Goal: Obtain resource: Download file/media

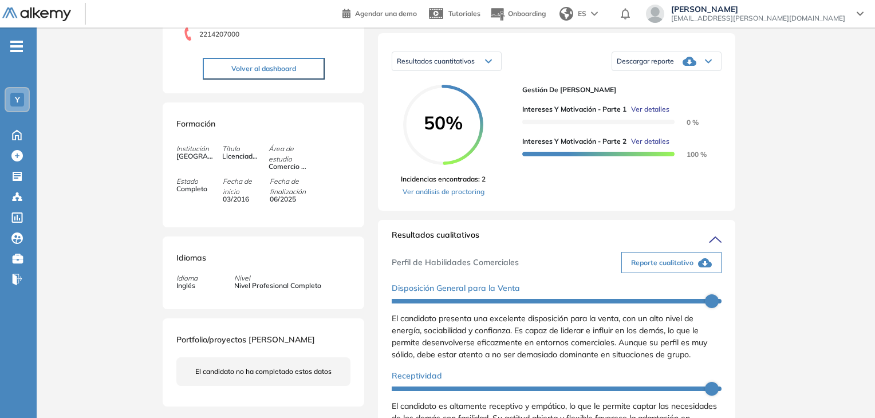
scroll to position [3598, 0]
click at [15, 133] on icon at bounding box center [17, 134] width 20 height 14
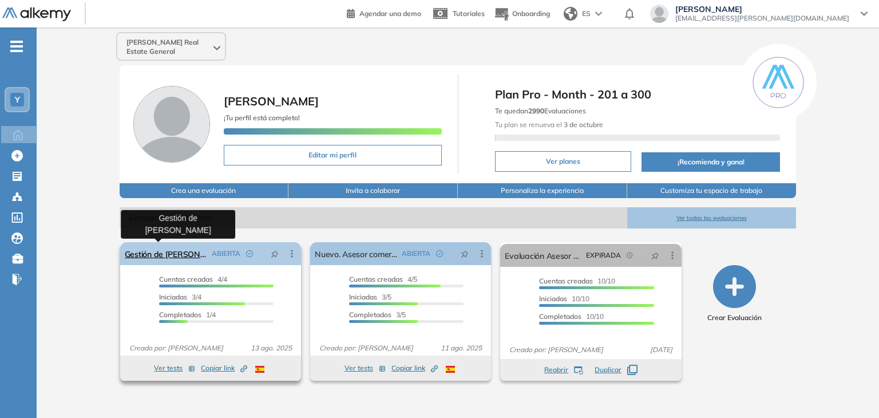
click at [162, 248] on link "Gestión de [PERSON_NAME]" at bounding box center [166, 253] width 82 height 23
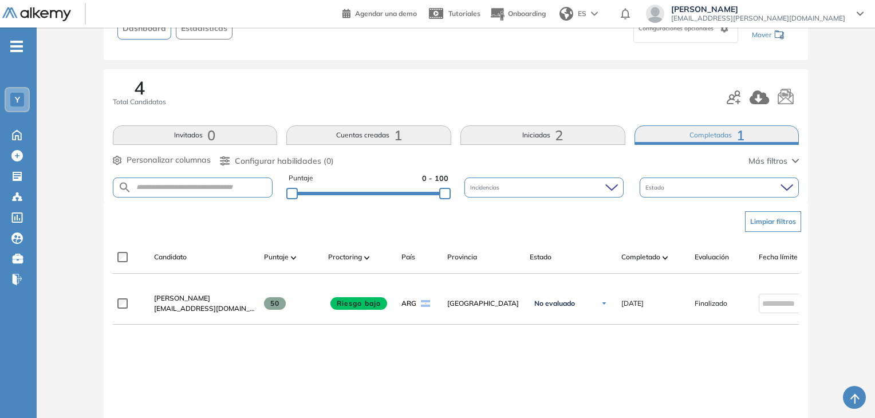
scroll to position [96, 0]
click at [544, 131] on button "Iniciadas 2" at bounding box center [542, 134] width 165 height 19
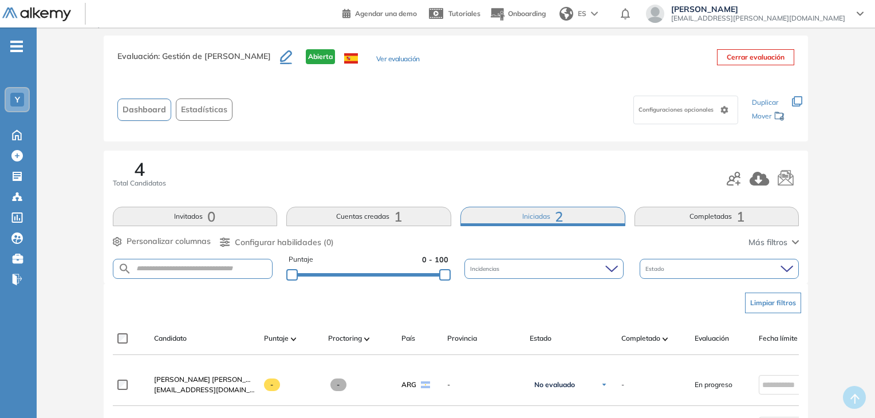
scroll to position [11, 0]
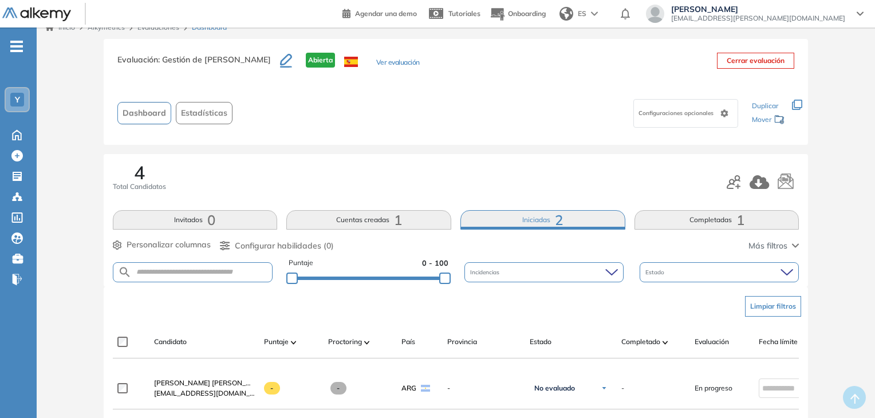
click at [223, 221] on button "Invitados 0" at bounding box center [195, 219] width 165 height 19
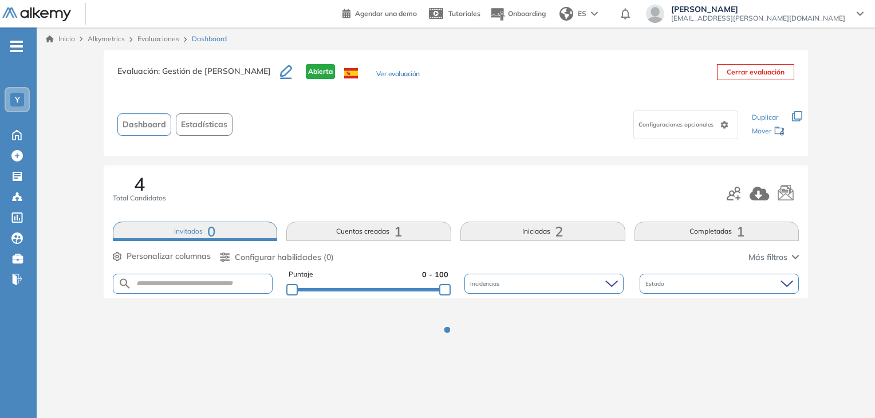
scroll to position [0, 0]
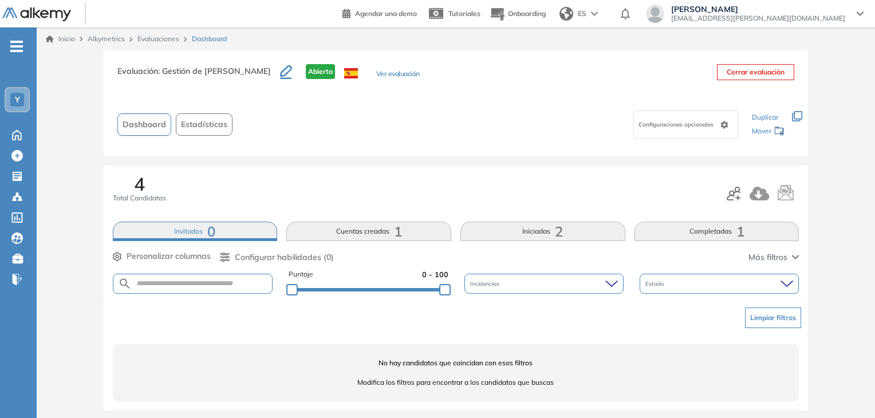
click at [376, 74] on button "Ver evaluación" at bounding box center [397, 75] width 43 height 12
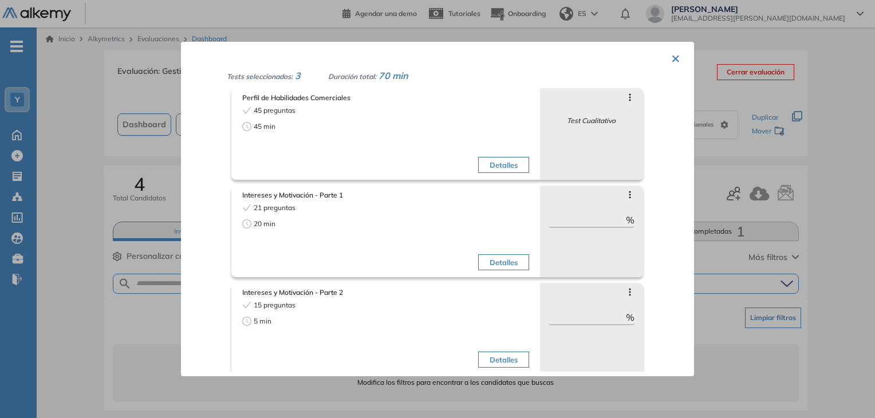
scroll to position [34, 0]
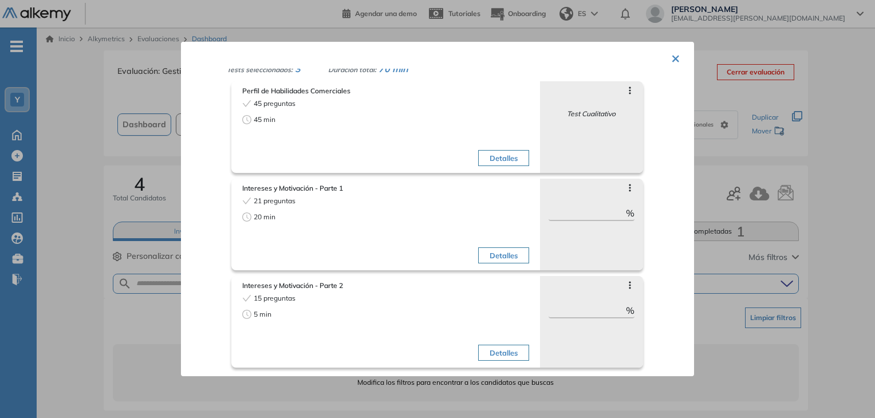
click at [486, 215] on div "Detalles" at bounding box center [458, 232] width 140 height 72
click at [625, 185] on icon at bounding box center [629, 187] width 9 height 9
click at [675, 58] on button "×" at bounding box center [675, 57] width 9 height 22
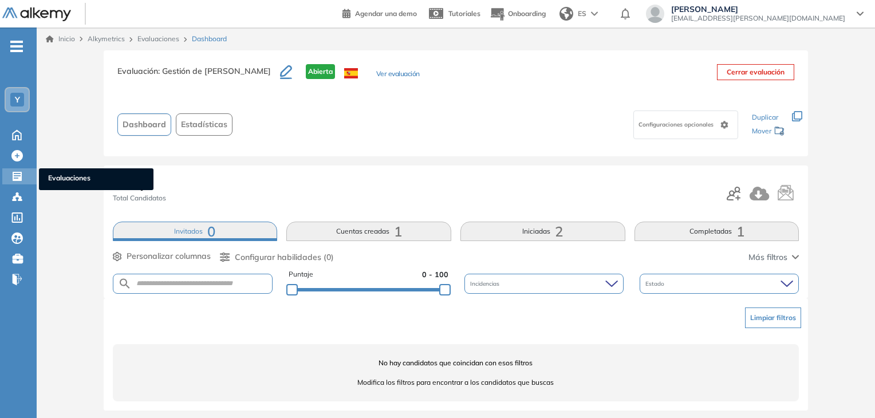
click at [25, 177] on div "Evaluaciones Evaluaciones" at bounding box center [19, 176] width 34 height 16
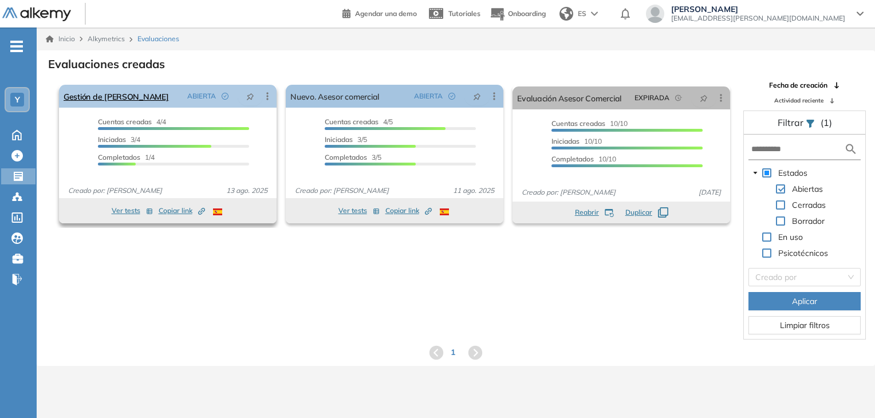
click at [264, 92] on icon at bounding box center [267, 95] width 11 height 11
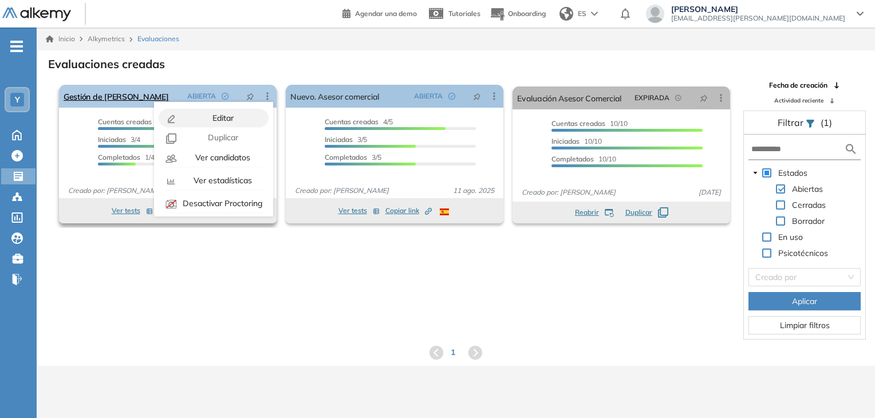
click at [216, 116] on span "Editar" at bounding box center [221, 118] width 23 height 10
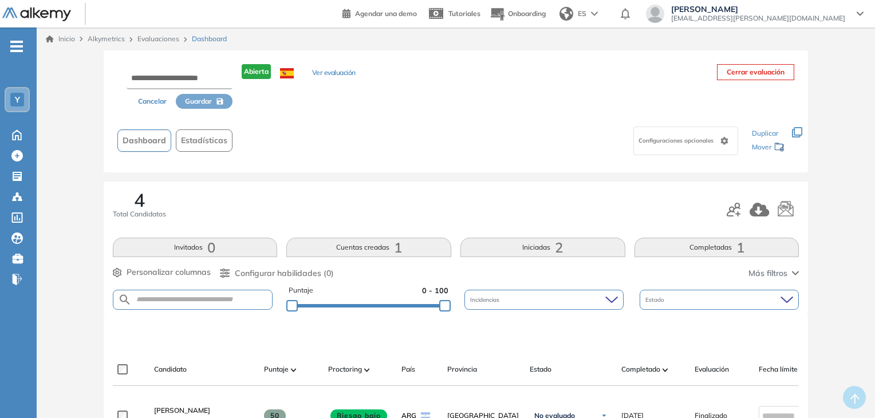
click at [666, 140] on span "Configuraciones opcionales" at bounding box center [676, 140] width 77 height 9
click at [468, 165] on div "Cancelar Guardar Abierta Ver evaluación Cerrar evaluación Dashboard Estadística…" at bounding box center [456, 111] width 705 height 122
click at [333, 73] on button "Ver evaluación" at bounding box center [333, 74] width 43 height 12
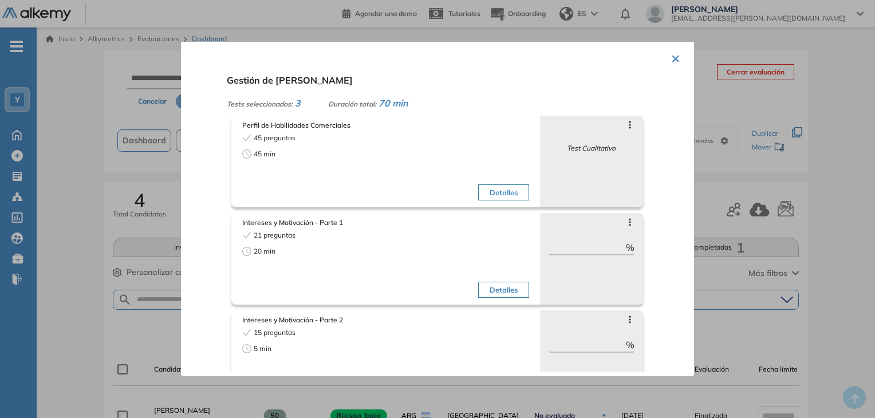
scroll to position [34, 0]
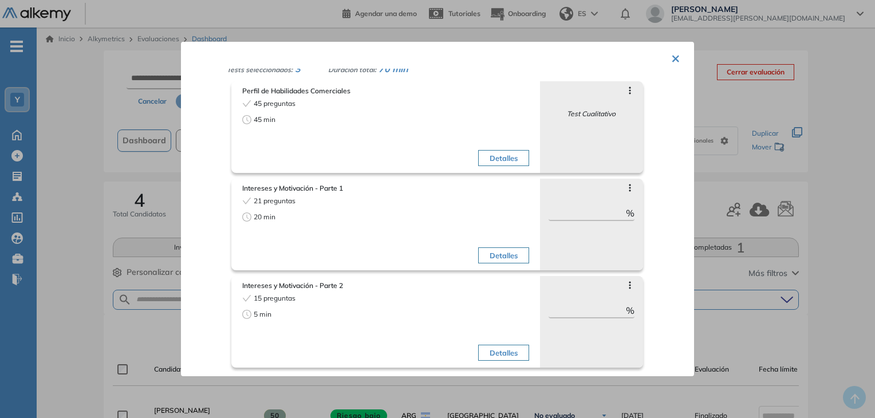
click at [595, 204] on div "Saltar preguntas ** %" at bounding box center [591, 225] width 103 height 92
click at [625, 188] on icon at bounding box center [629, 187] width 9 height 9
click at [675, 56] on button "×" at bounding box center [675, 57] width 9 height 22
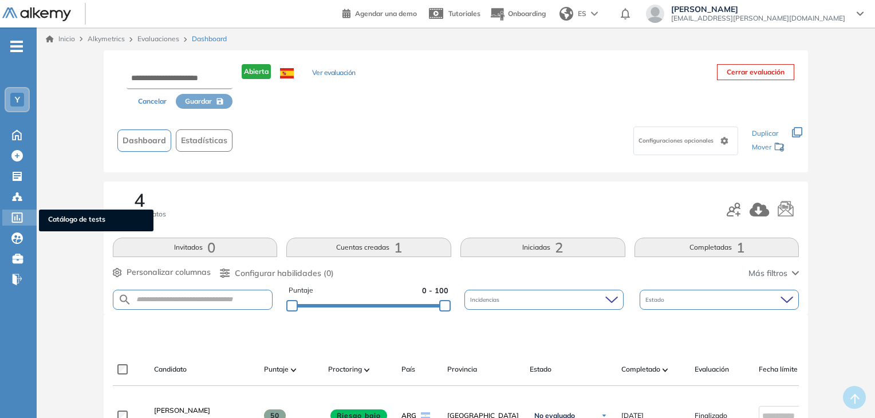
click at [22, 218] on icon at bounding box center [17, 217] width 11 height 10
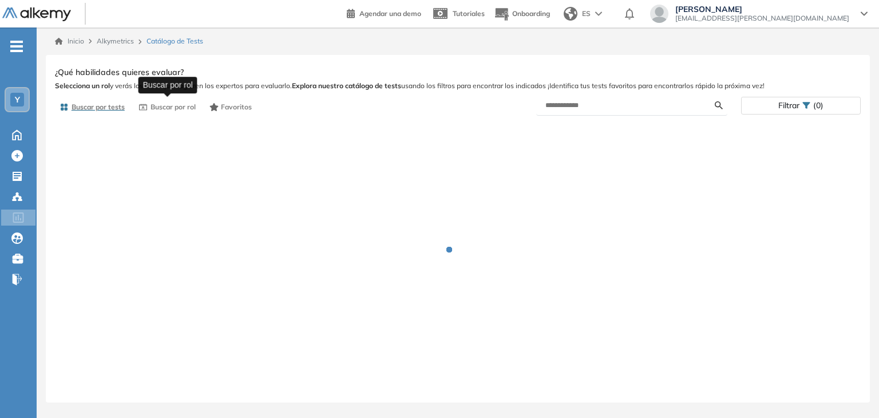
click at [169, 110] on span "Buscar por rol" at bounding box center [173, 107] width 45 height 10
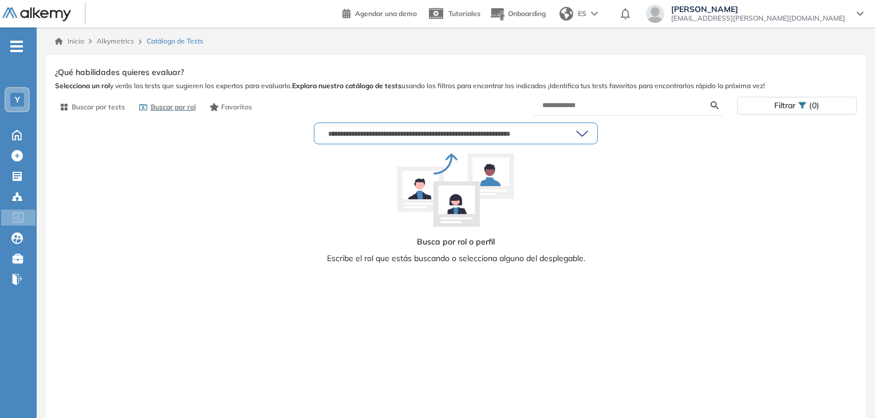
click at [444, 136] on input "text" at bounding box center [449, 133] width 252 height 9
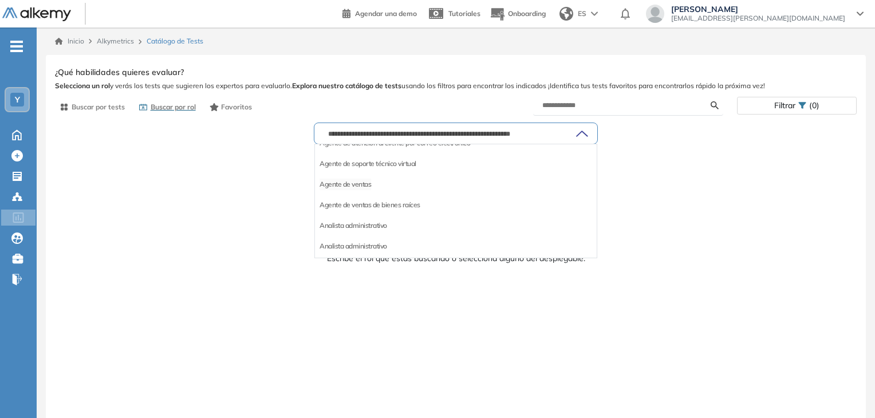
scroll to position [160, 0]
click at [377, 185] on div "Agente de ventas" at bounding box center [456, 184] width 282 height 21
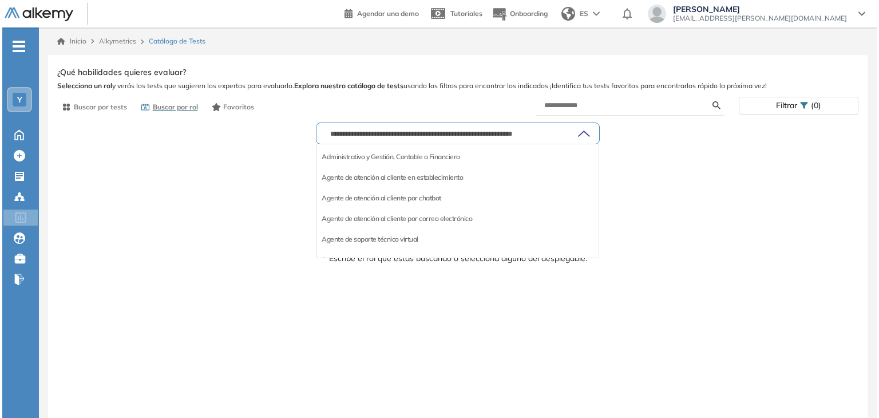
scroll to position [86, 0]
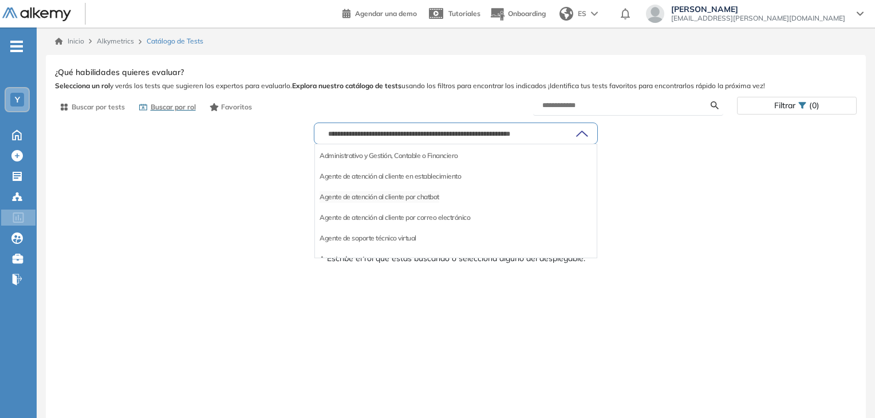
click at [402, 195] on li "Agente de atención al cliente por chatbot" at bounding box center [379, 196] width 120 height 11
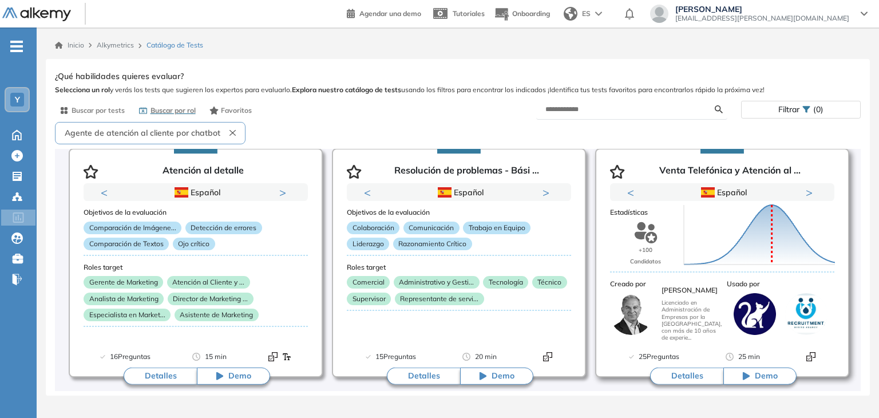
scroll to position [39, 0]
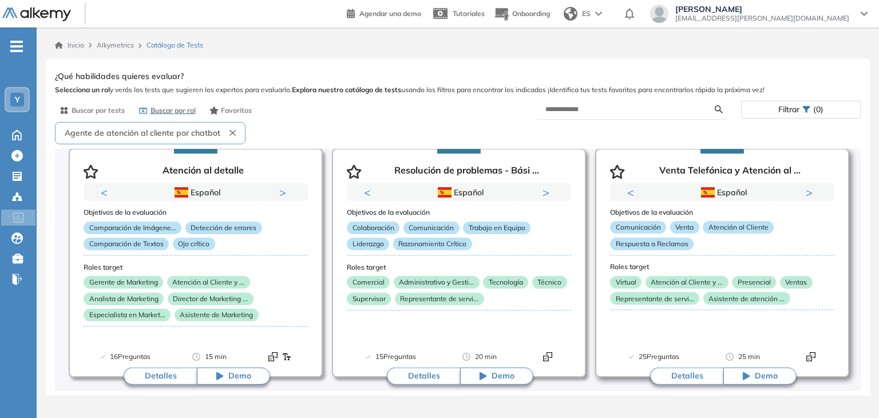
click at [696, 374] on button "Detalles" at bounding box center [686, 375] width 73 height 17
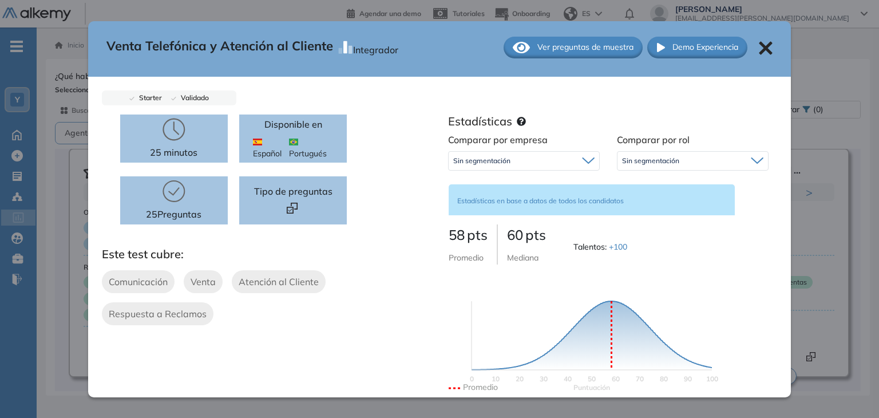
scroll to position [0, 0]
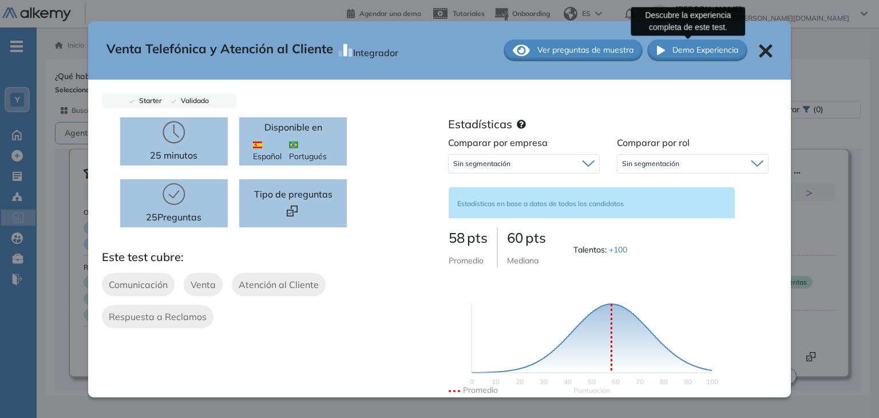
click at [685, 56] on span "Demo Experiencia" at bounding box center [705, 50] width 66 height 12
click at [683, 50] on span "Demo Experiencia" at bounding box center [705, 50] width 66 height 12
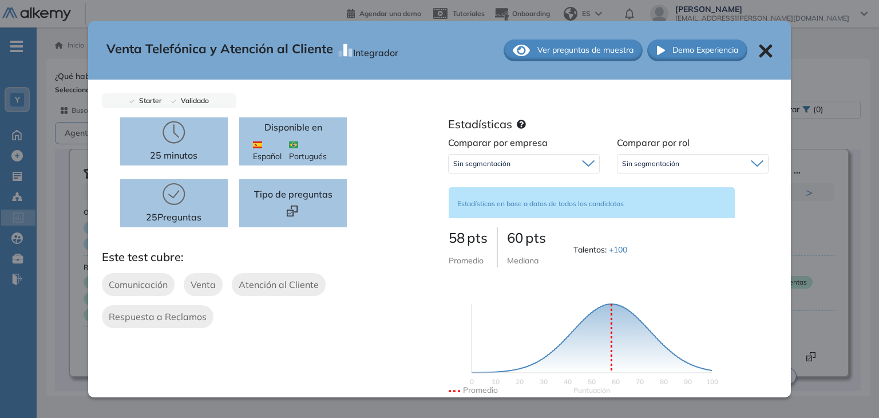
click at [303, 209] on div at bounding box center [293, 211] width 31 height 13
click at [584, 49] on span "Ver preguntas de muestra" at bounding box center [585, 50] width 96 height 12
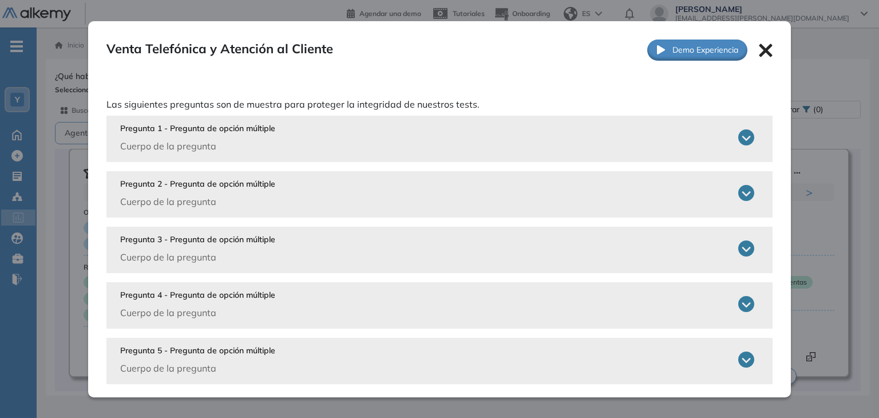
click at [739, 143] on icon at bounding box center [746, 137] width 16 height 16
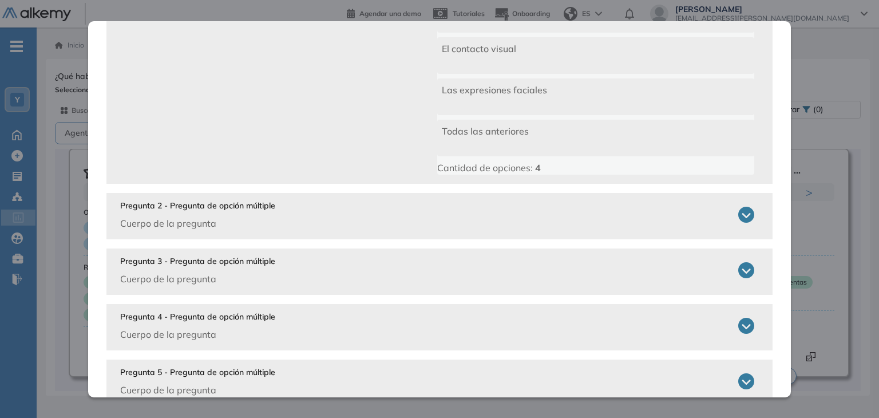
scroll to position [193, 0]
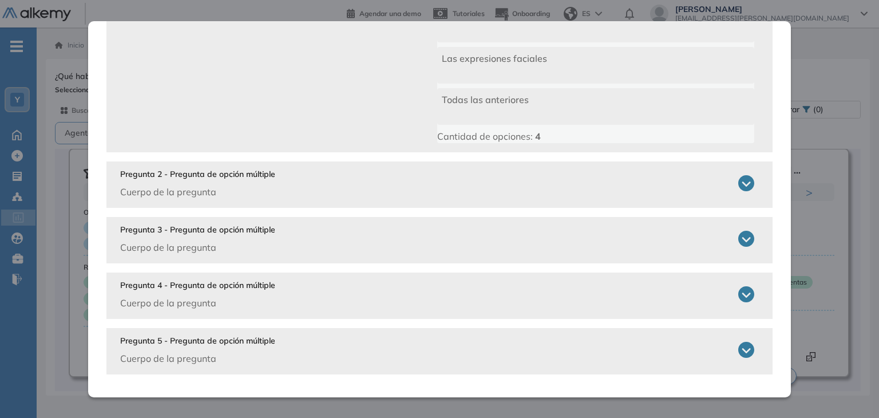
click at [740, 185] on icon at bounding box center [746, 183] width 16 height 16
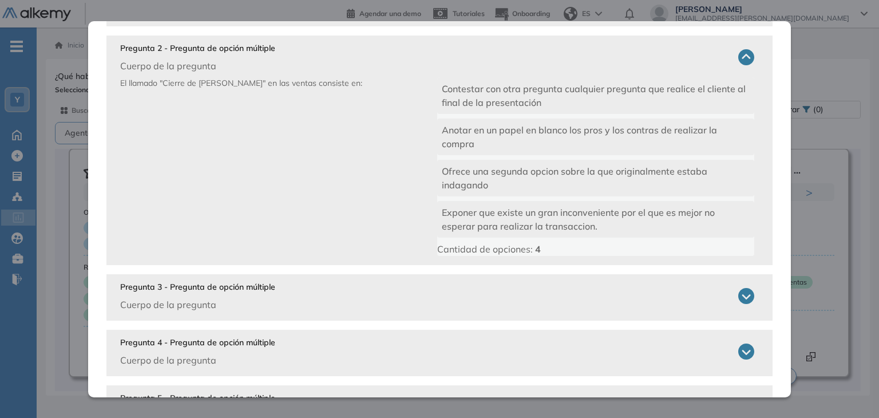
scroll to position [376, 0]
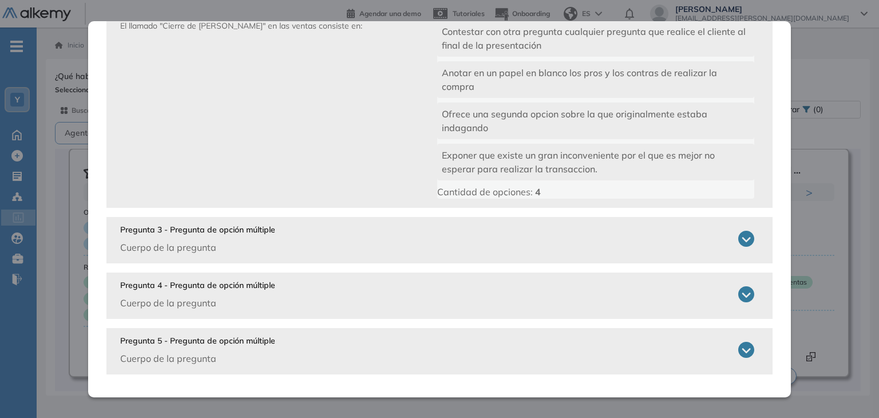
click at [739, 240] on icon at bounding box center [746, 239] width 16 height 16
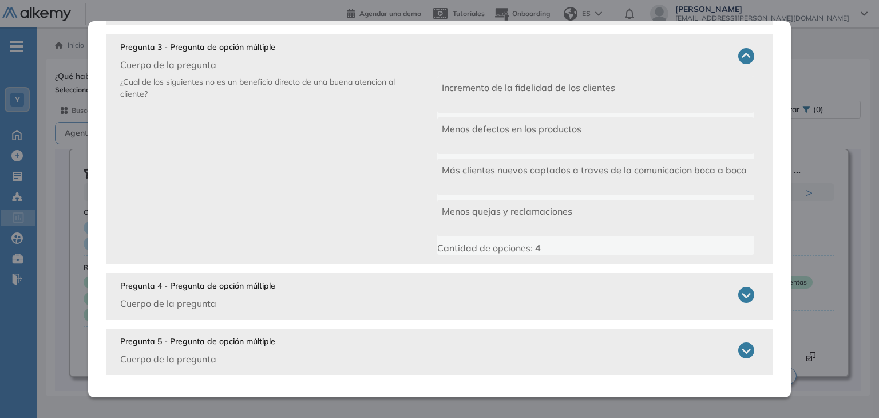
scroll to position [559, 0]
click at [738, 291] on icon at bounding box center [746, 294] width 16 height 16
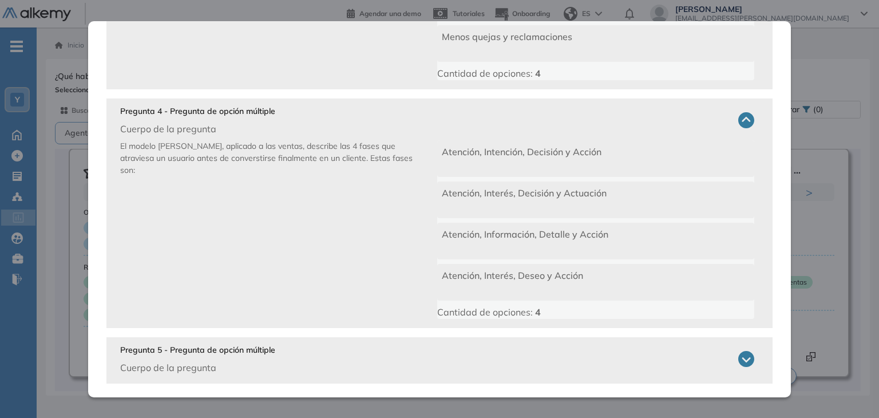
scroll to position [742, 0]
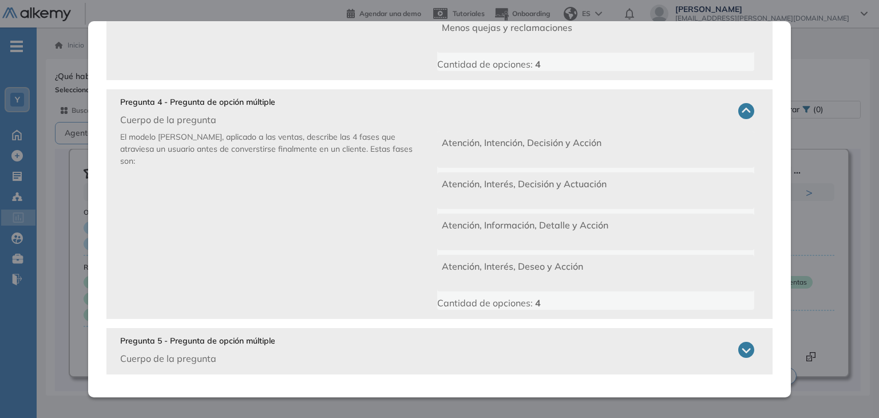
click at [739, 350] on icon at bounding box center [746, 350] width 16 height 16
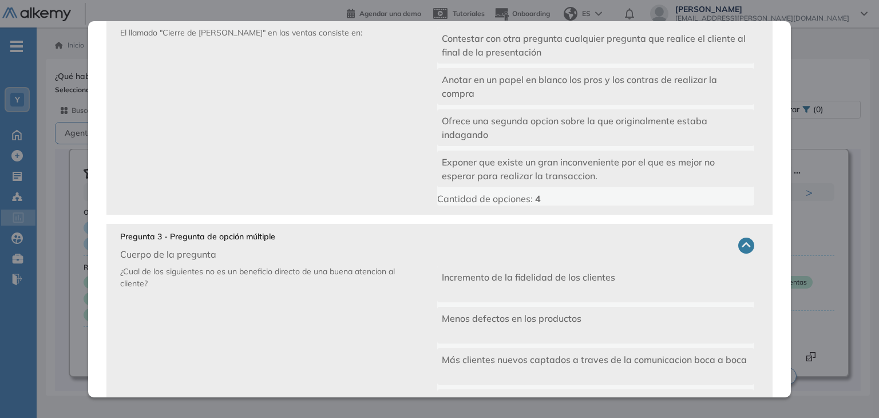
scroll to position [0, 0]
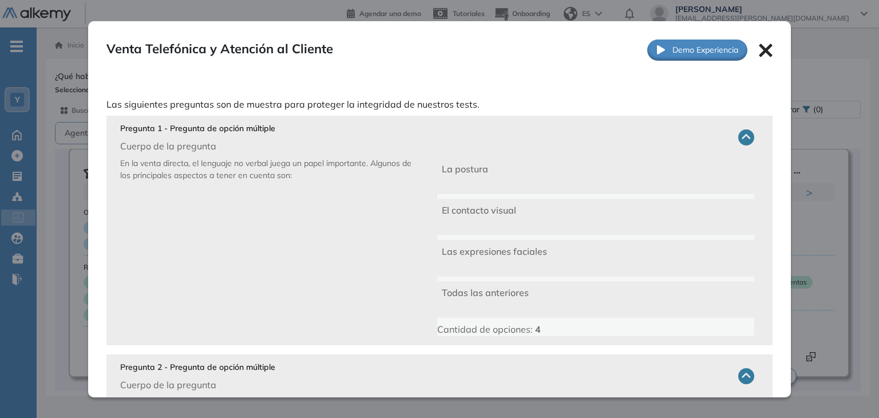
click at [759, 50] on icon at bounding box center [766, 50] width 14 height 14
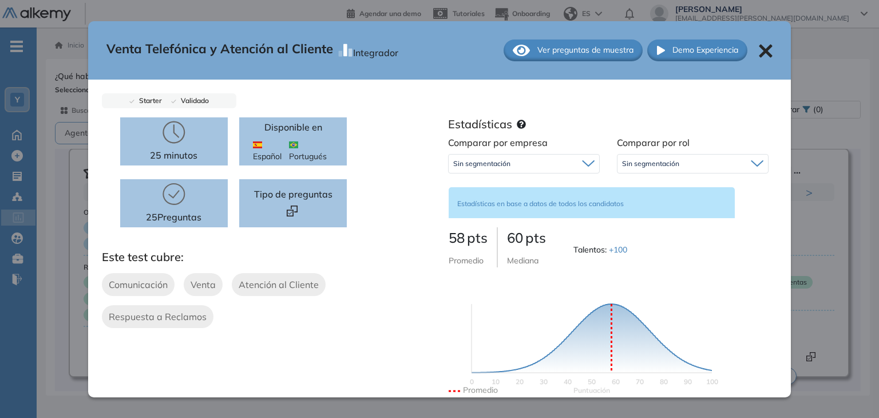
click at [759, 51] on icon at bounding box center [765, 50] width 13 height 13
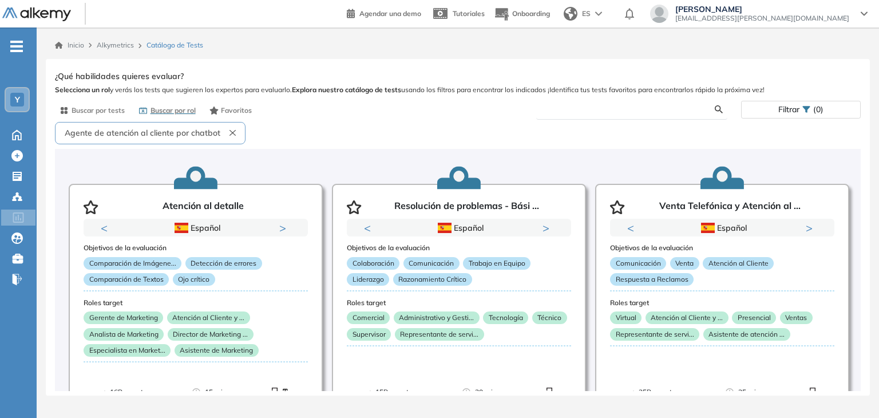
click at [577, 113] on input "text" at bounding box center [630, 109] width 170 height 10
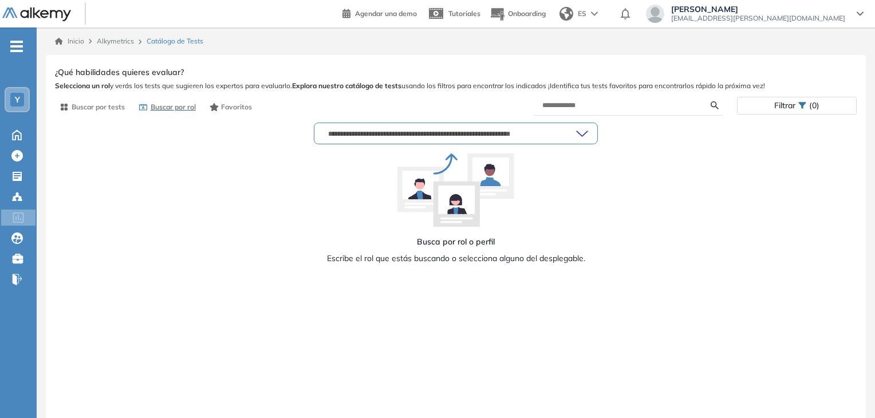
click at [381, 130] on input "text" at bounding box center [449, 133] width 252 height 9
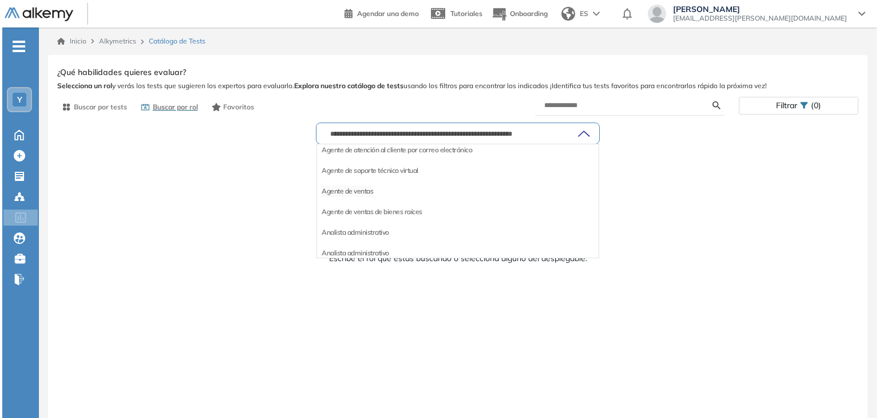
scroll to position [159, 0]
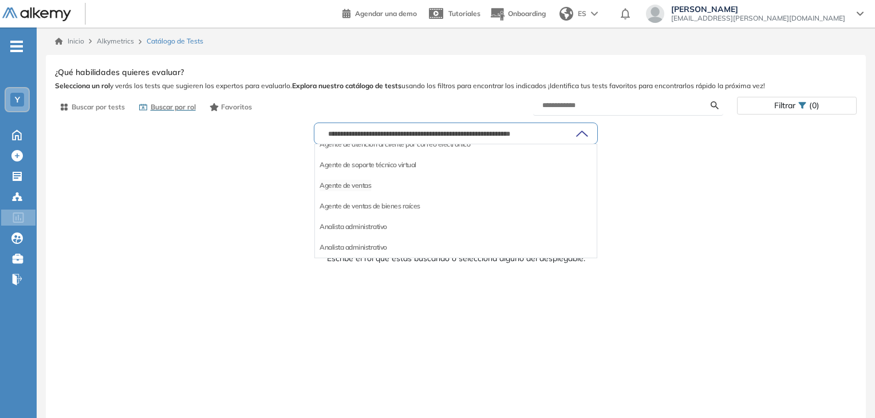
click at [342, 186] on li "Agente de ventas" at bounding box center [345, 185] width 52 height 11
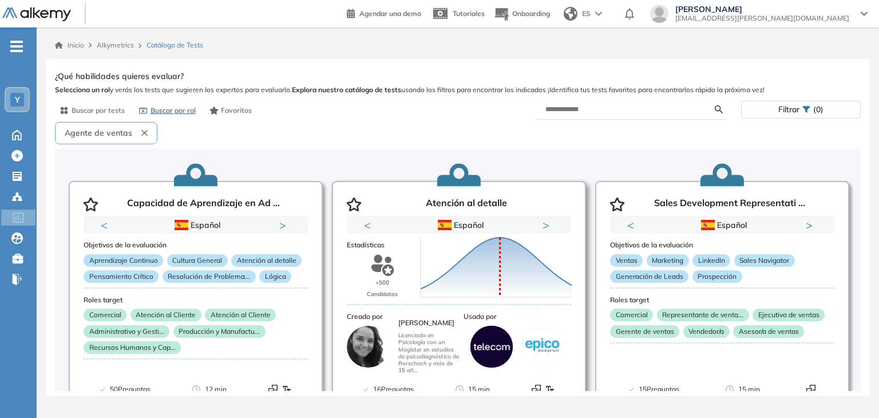
scroll to position [0, 0]
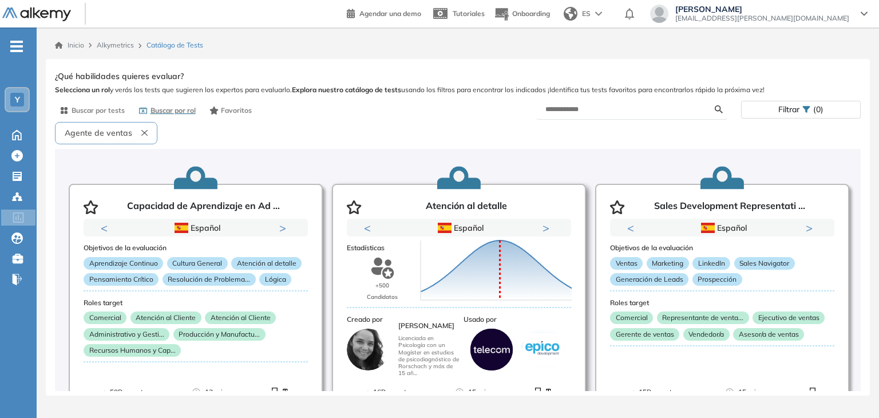
click at [459, 202] on div "Puntuación 0 10 20 30 40 50 60 70 80 90 100 Promedio" at bounding box center [483, 265] width 134 height 126
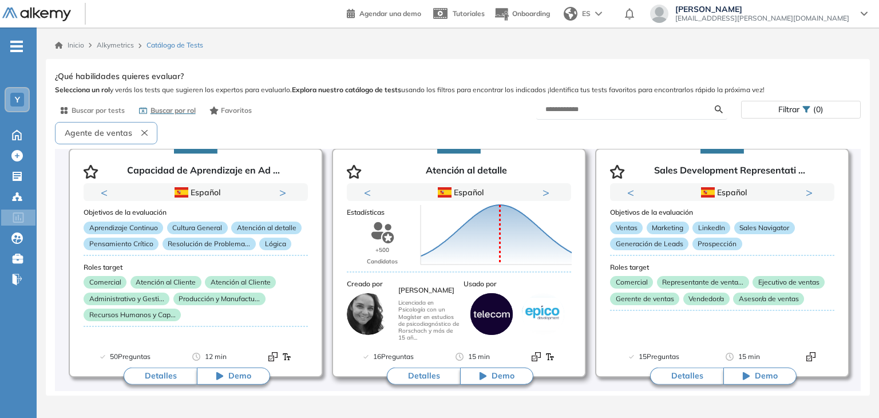
click at [428, 370] on button "Detalles" at bounding box center [423, 375] width 73 height 17
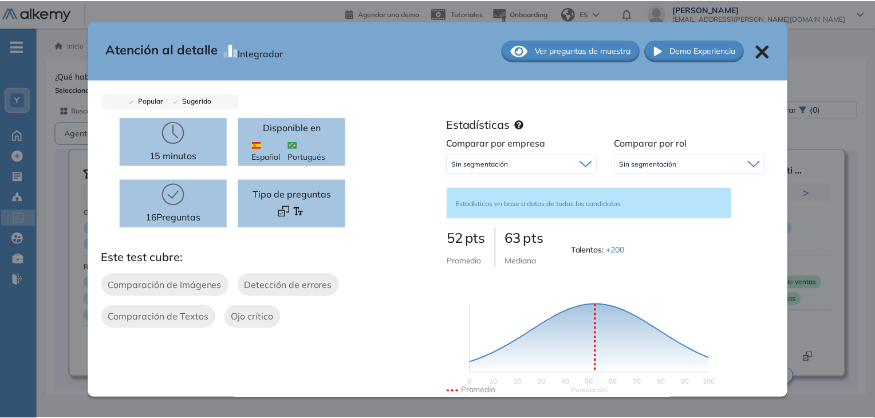
scroll to position [0, 0]
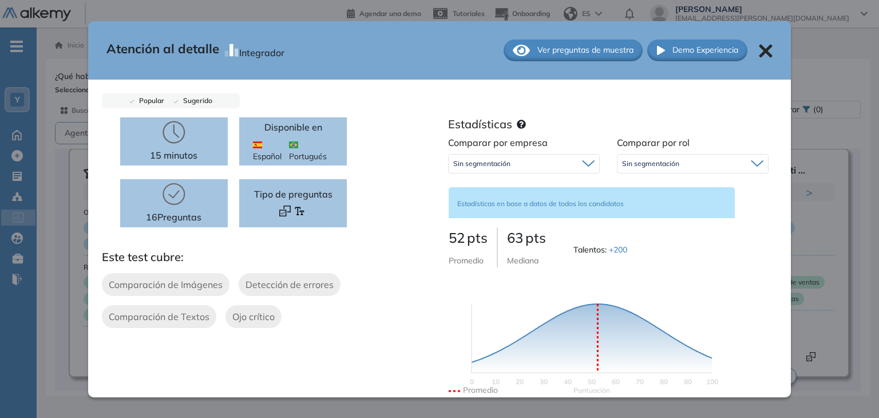
click at [759, 53] on icon at bounding box center [765, 50] width 13 height 13
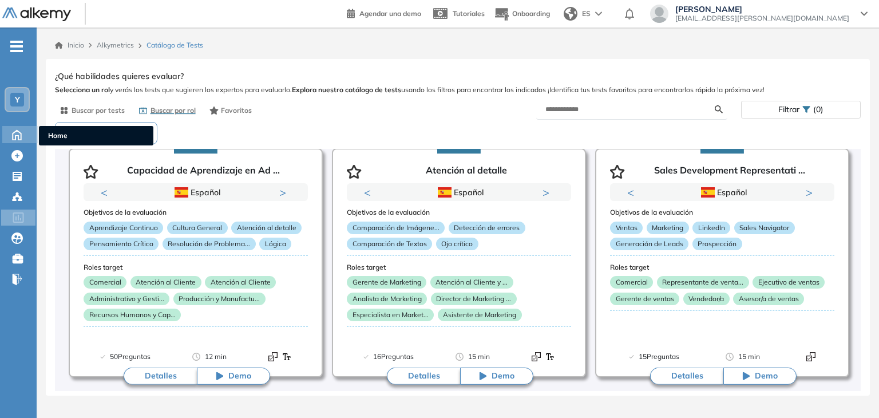
click at [23, 135] on icon at bounding box center [17, 134] width 20 height 14
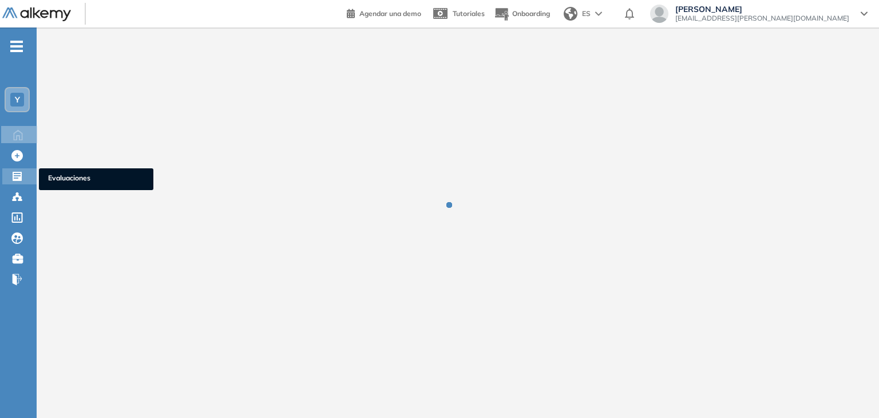
click at [25, 177] on div "Evaluaciones Evaluaciones" at bounding box center [19, 176] width 34 height 16
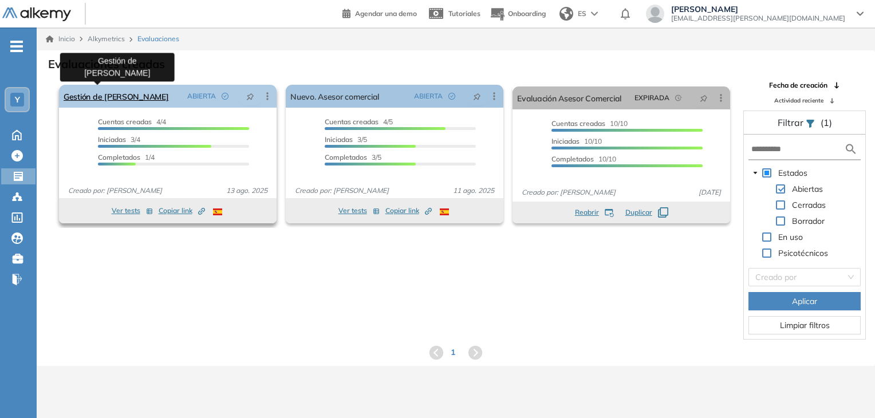
click at [114, 92] on link "Gestión de [PERSON_NAME]" at bounding box center [116, 96] width 105 height 23
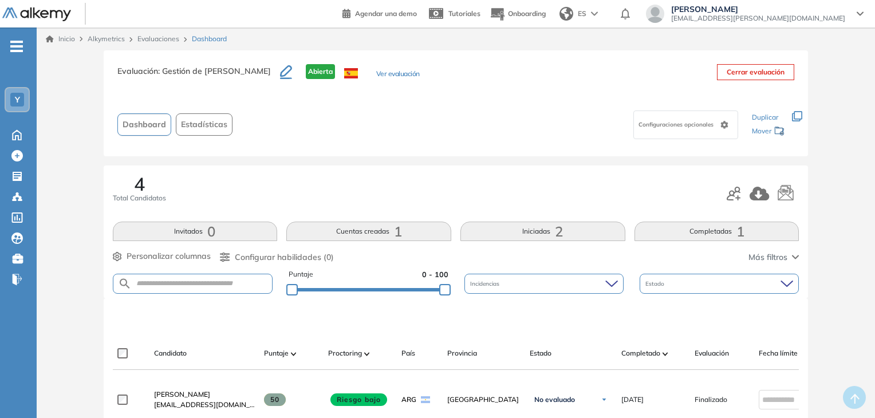
click at [713, 227] on button "Completadas 1" at bounding box center [716, 230] width 165 height 19
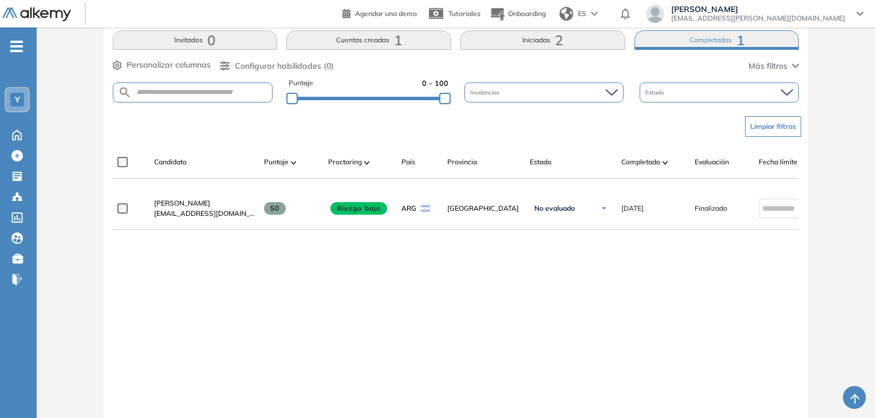
scroll to position [194, 0]
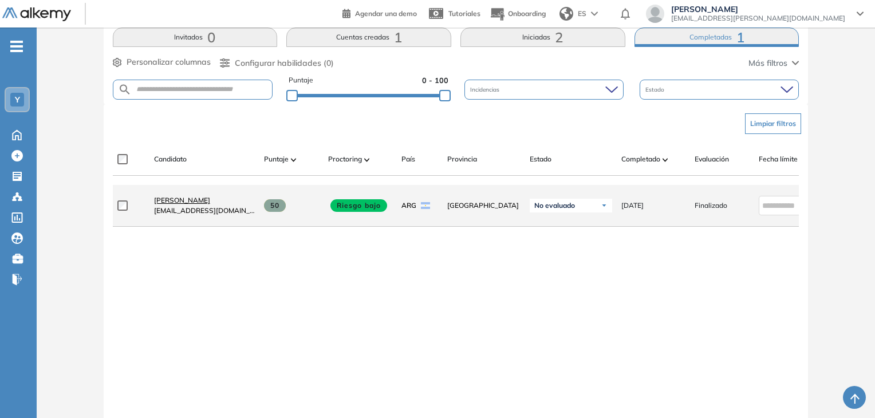
click at [174, 204] on span "Franco Vazquez" at bounding box center [182, 200] width 56 height 9
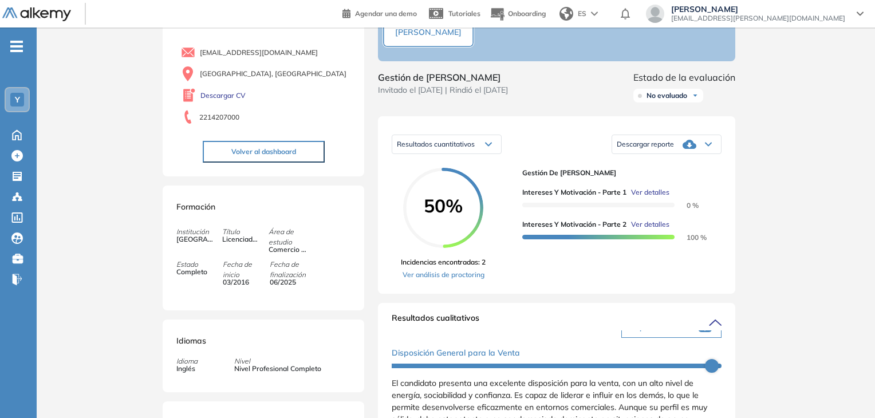
scroll to position [78, 0]
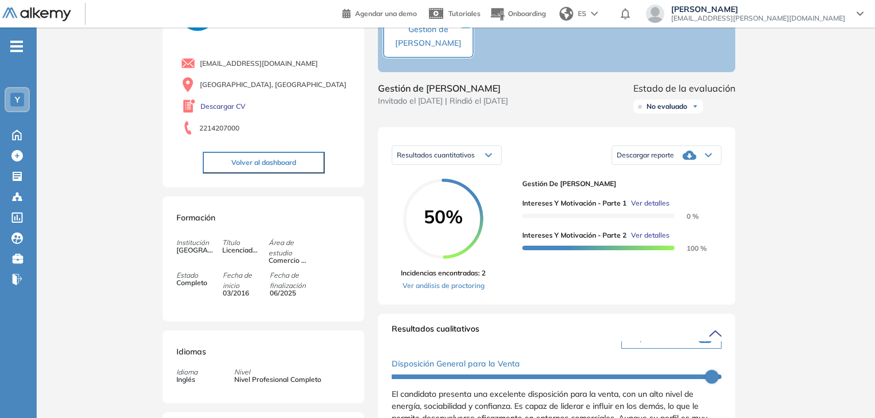
click at [682, 167] on div "Descargar reporte" at bounding box center [666, 155] width 109 height 23
click at [675, 180] on li "Descargar informe completo" at bounding box center [659, 173] width 85 height 11
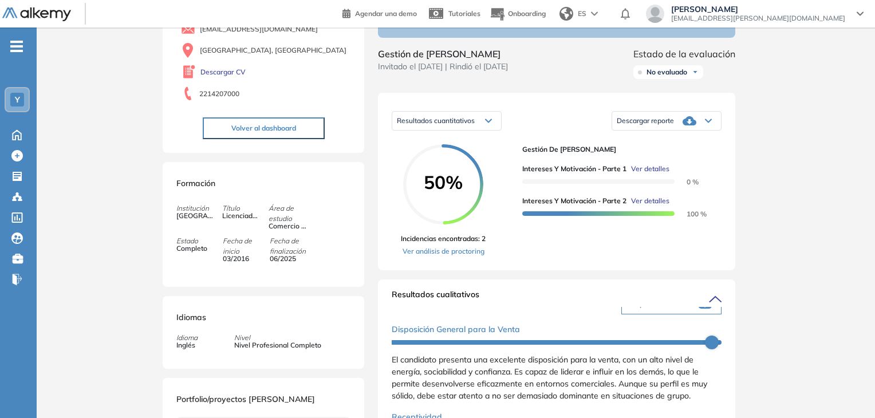
scroll to position [121, 0]
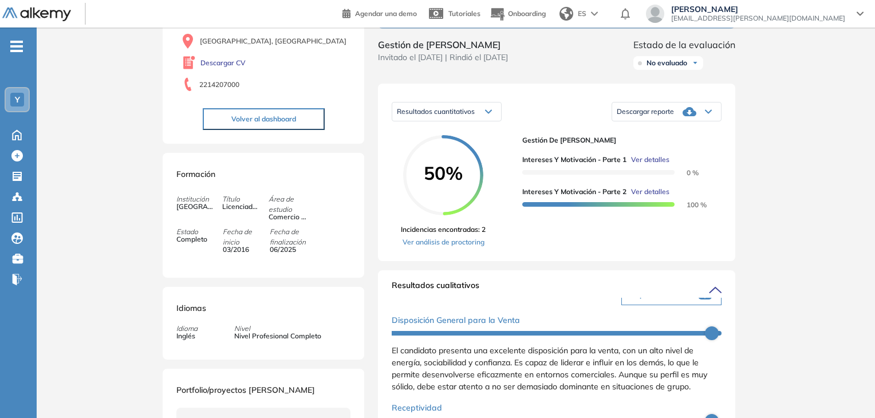
click at [483, 121] on div "Resultados cuantitativos" at bounding box center [446, 111] width 109 height 18
click at [444, 161] on span "Resultados relativos" at bounding box center [426, 156] width 59 height 9
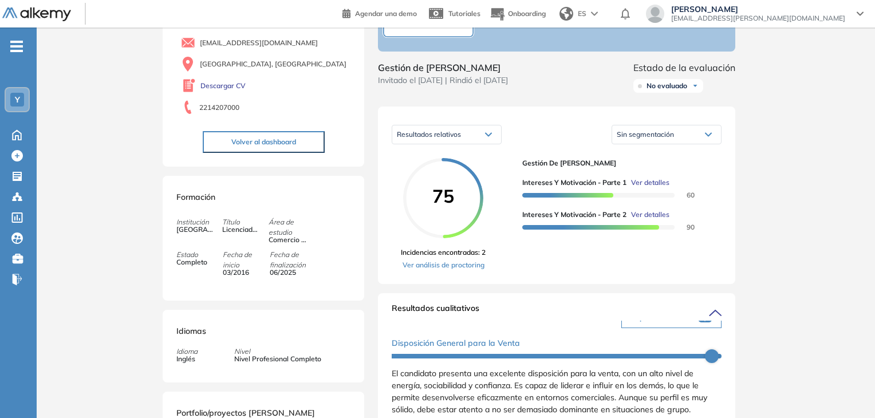
scroll to position [94, 0]
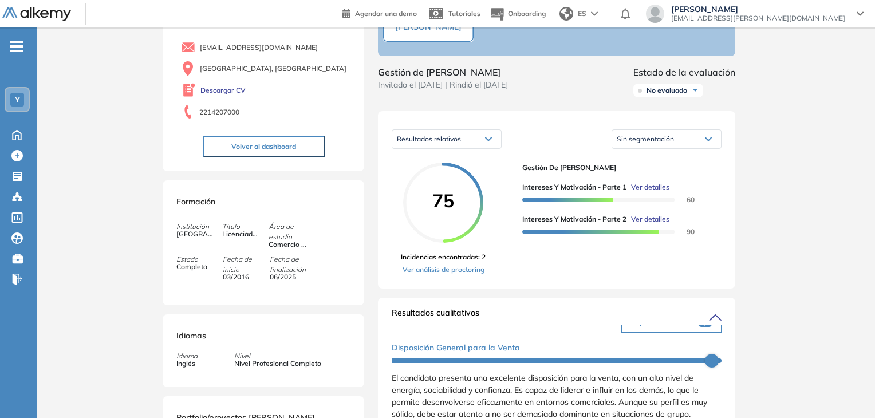
click at [702, 148] on div "Sin segmentación" at bounding box center [666, 139] width 109 height 18
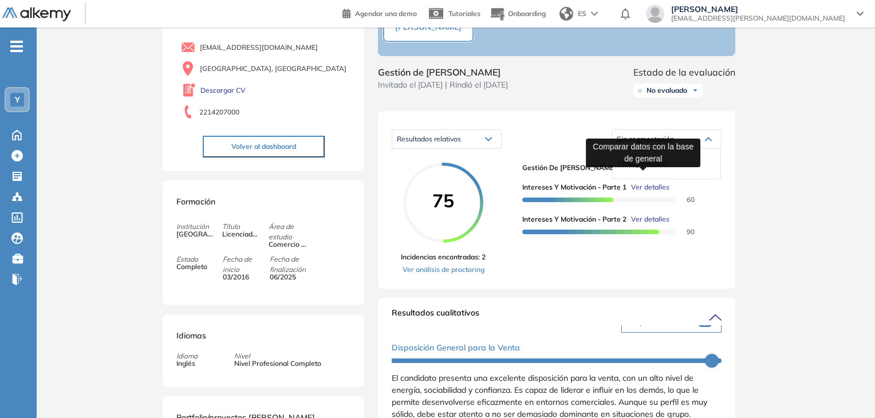
click at [660, 168] on span "Sin segmentación" at bounding box center [643, 163] width 53 height 9
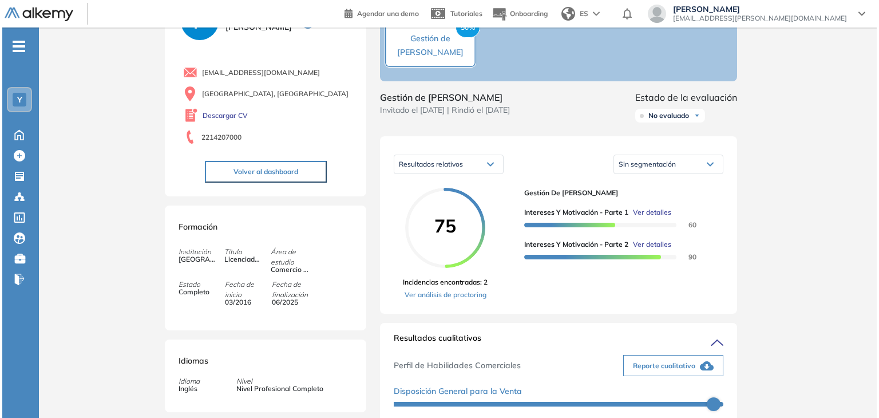
scroll to position [69, 0]
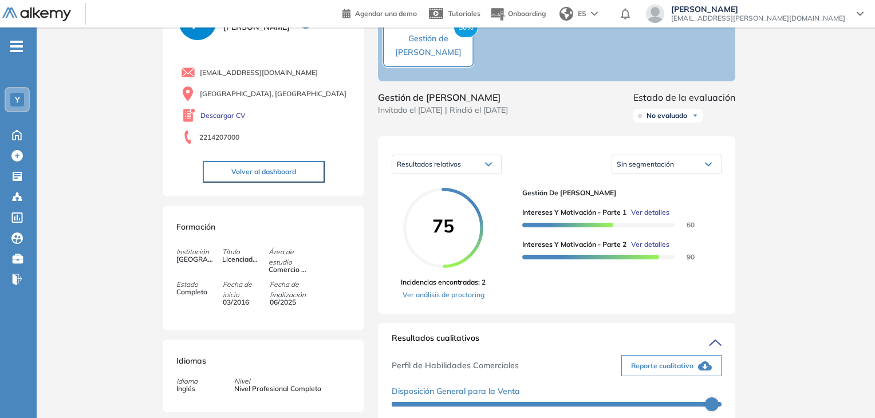
click at [693, 171] on div "Sin segmentación" at bounding box center [666, 164] width 109 height 18
click at [494, 173] on div "Resultados relativos" at bounding box center [446, 164] width 109 height 18
click at [461, 193] on span "Resultados cuantitativos" at bounding box center [432, 188] width 71 height 9
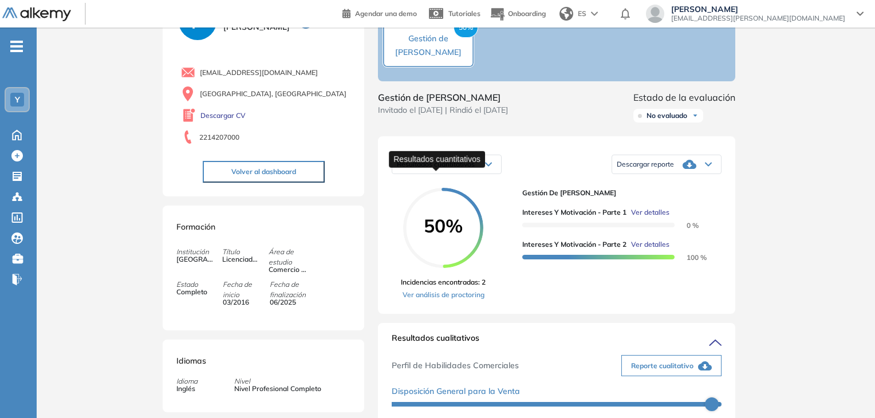
click at [469, 168] on span "Resultados cuantitativos" at bounding box center [436, 164] width 78 height 9
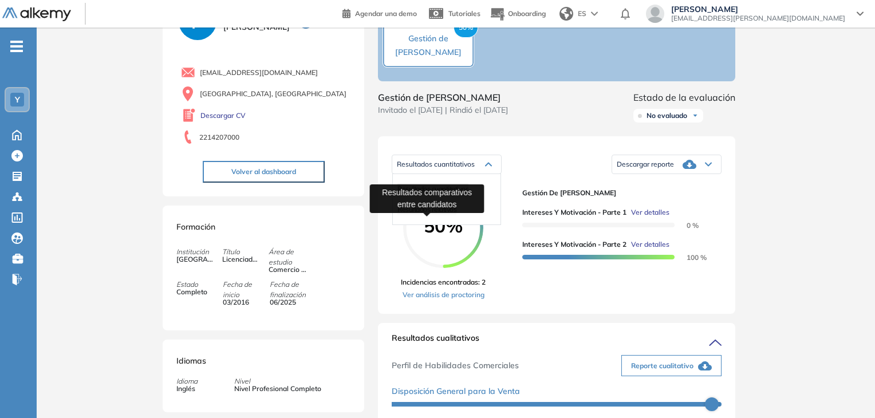
click at [444, 213] on span "Resultados relativos" at bounding box center [426, 209] width 59 height 9
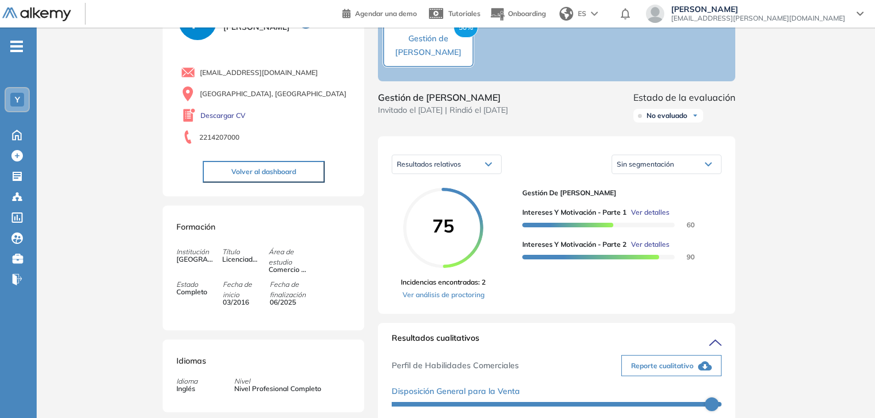
click at [649, 217] on span "Ver detalles" at bounding box center [650, 212] width 38 height 10
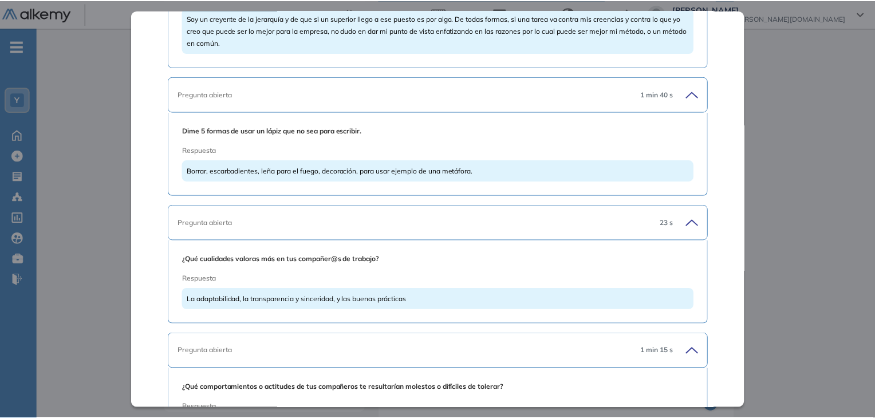
scroll to position [4054, 0]
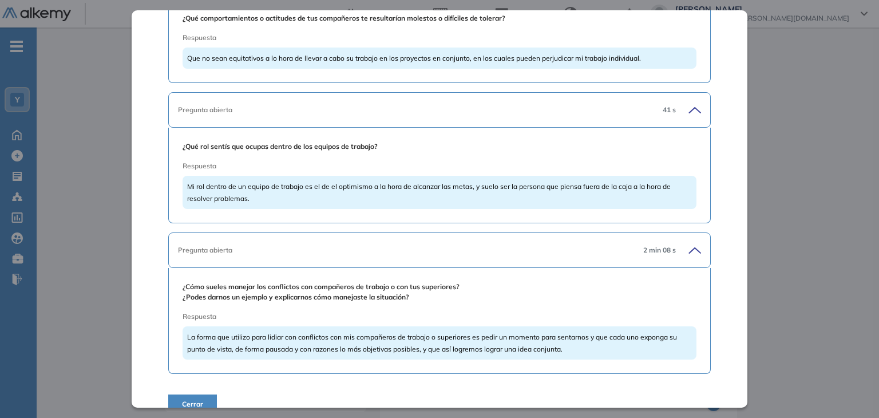
click at [194, 399] on span "Cerrar" at bounding box center [192, 404] width 21 height 10
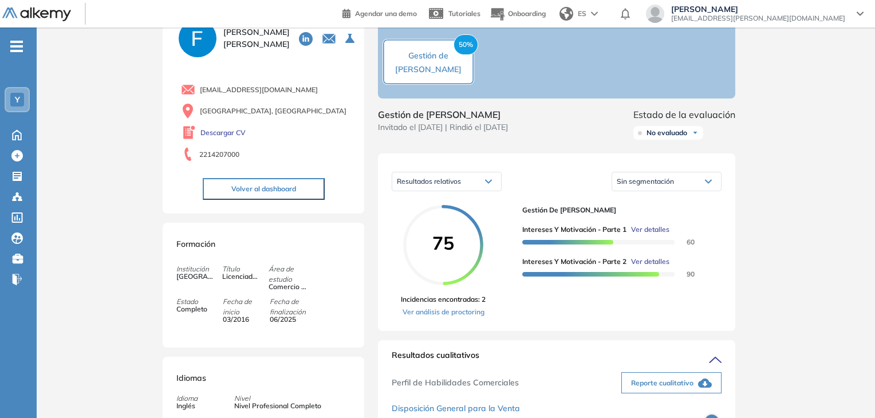
scroll to position [52, 0]
click at [674, 137] on span "No evaluado" at bounding box center [666, 132] width 41 height 9
click at [668, 181] on li "Evaluado" at bounding box center [660, 174] width 27 height 11
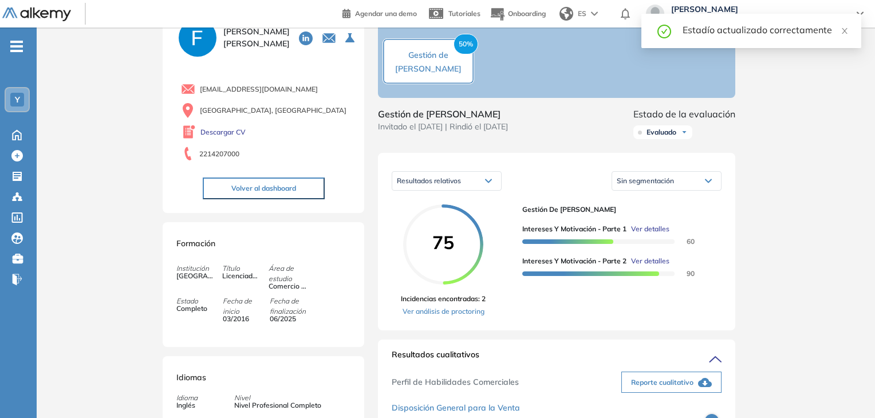
click at [710, 183] on icon at bounding box center [708, 181] width 7 height 5
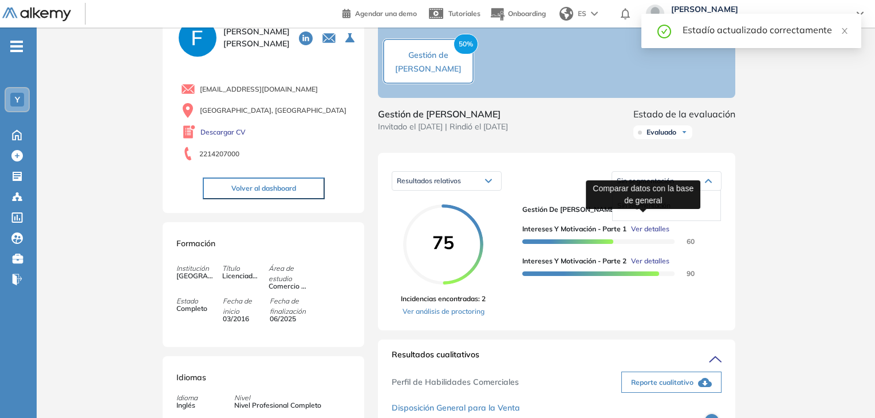
click at [662, 209] on span "Sin segmentación" at bounding box center [643, 205] width 53 height 9
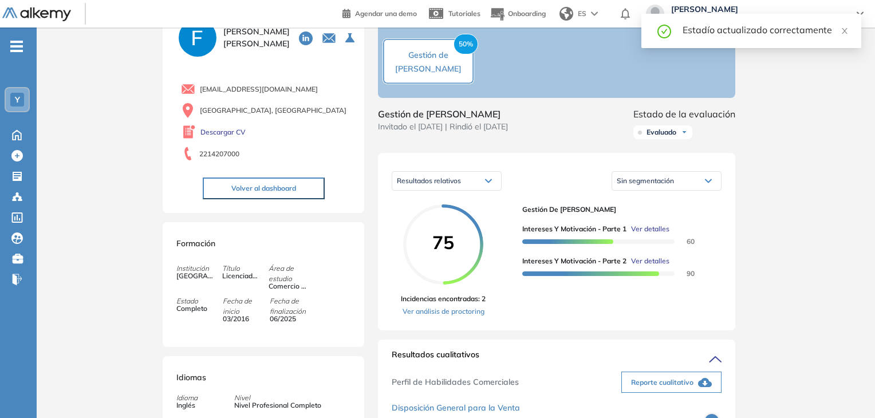
click at [685, 190] on div "Sin segmentación" at bounding box center [666, 181] width 109 height 18
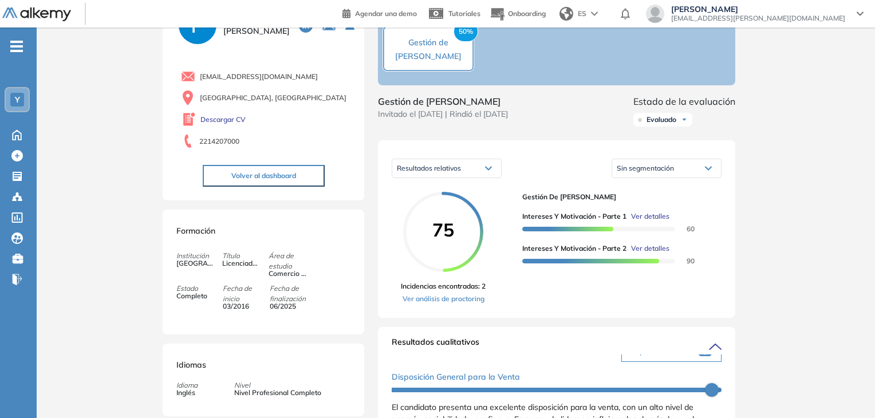
scroll to position [48, 0]
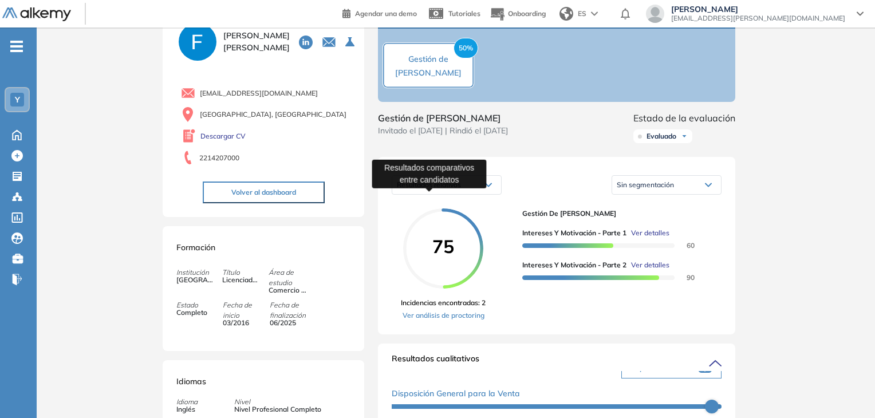
click at [454, 189] on span "Resultados relativos" at bounding box center [429, 184] width 64 height 9
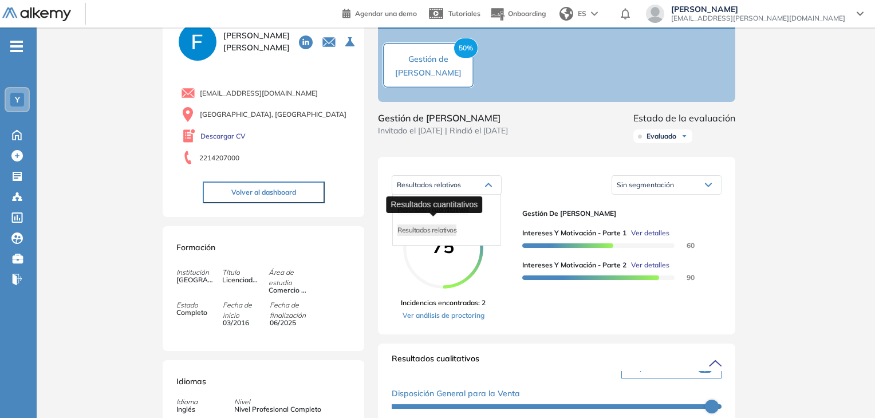
click at [442, 213] on span "Resultados cuantitativos" at bounding box center [432, 209] width 71 height 9
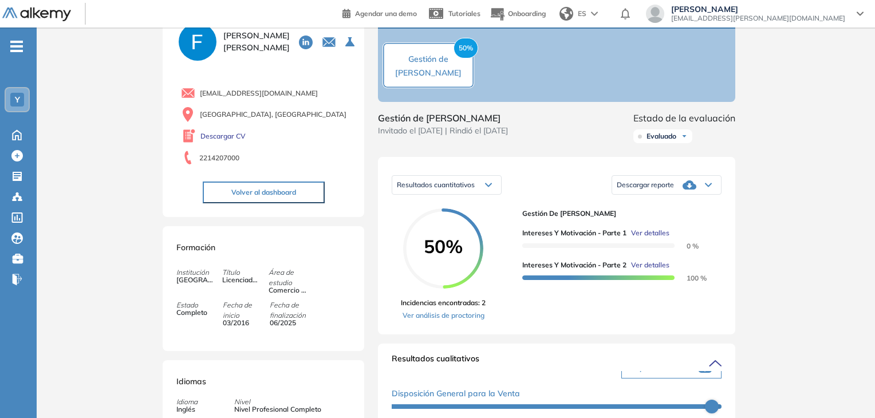
scroll to position [0, 0]
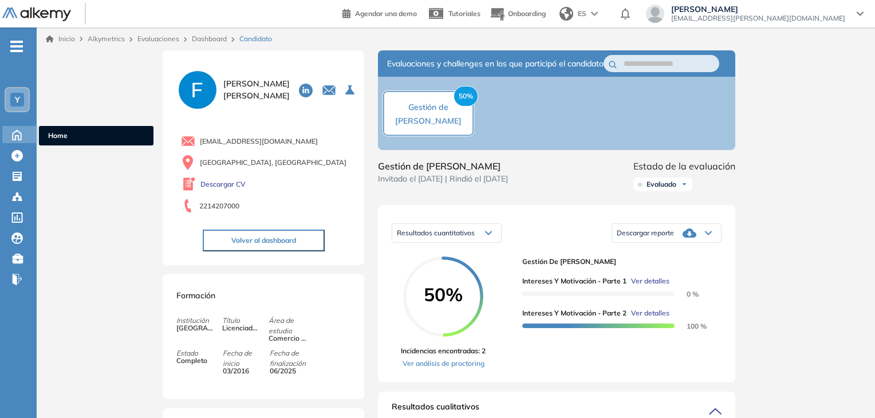
click at [18, 130] on icon at bounding box center [17, 135] width 9 height 10
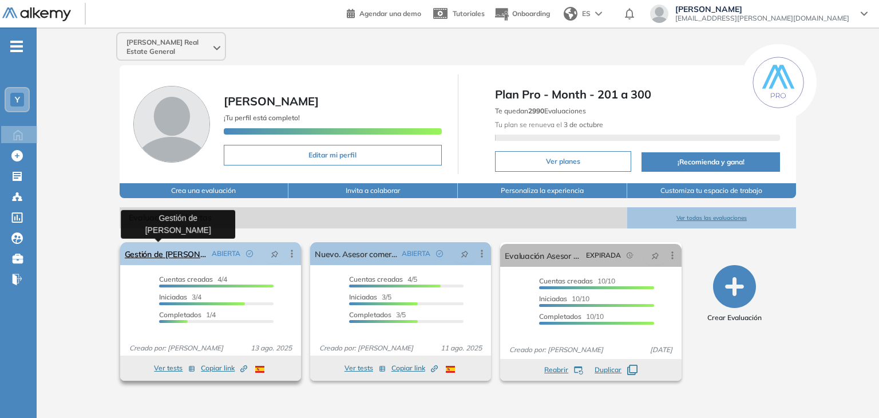
click at [180, 253] on link "Gestión de [PERSON_NAME]" at bounding box center [166, 253] width 82 height 23
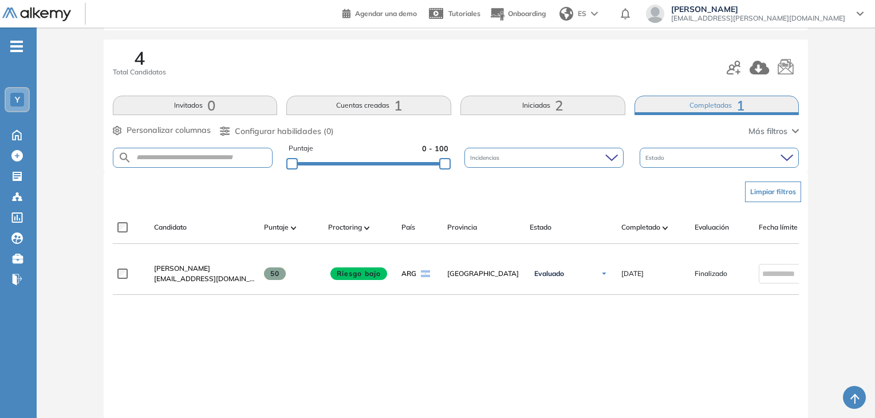
scroll to position [125, 0]
click at [553, 108] on button "Iniciadas 2" at bounding box center [542, 105] width 165 height 19
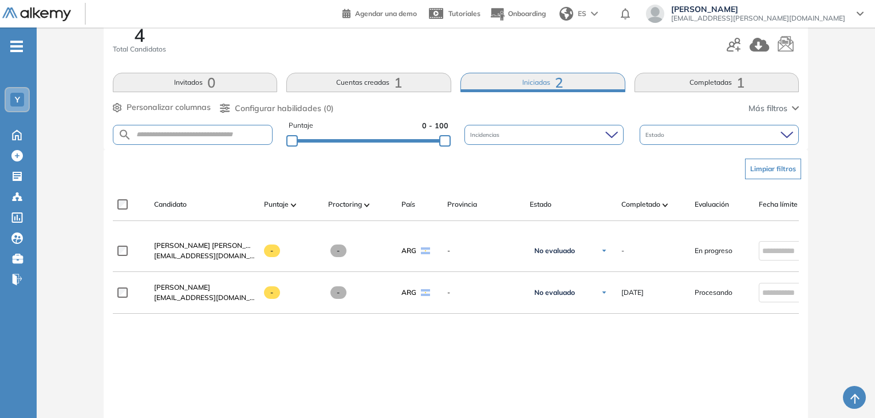
scroll to position [144, 0]
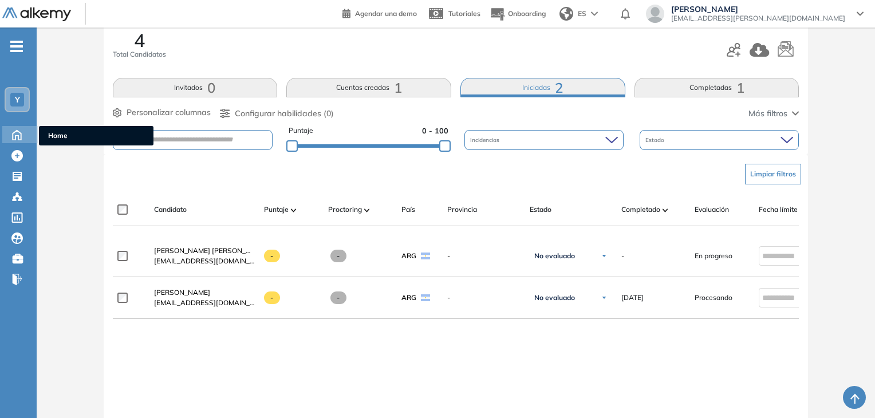
click at [22, 130] on icon at bounding box center [17, 134] width 20 height 14
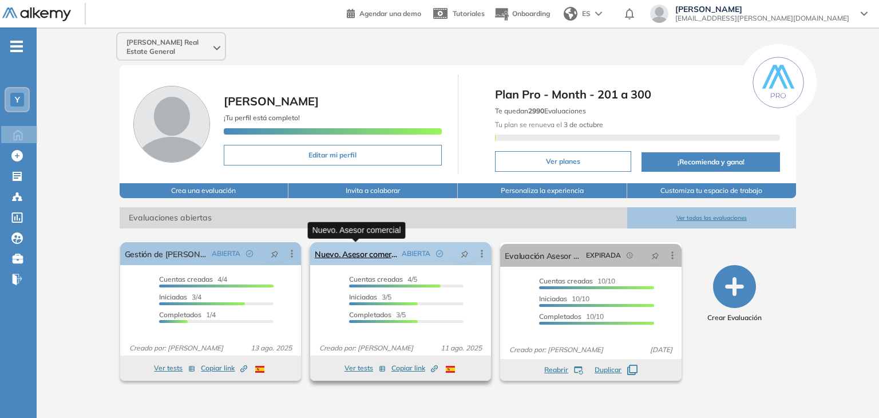
click at [385, 255] on link "Nuevo. Asesor comercial" at bounding box center [356, 253] width 82 height 23
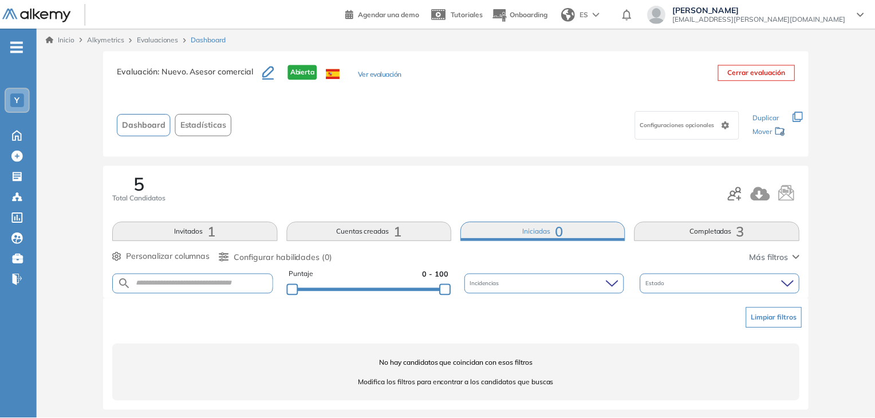
scroll to position [6, 0]
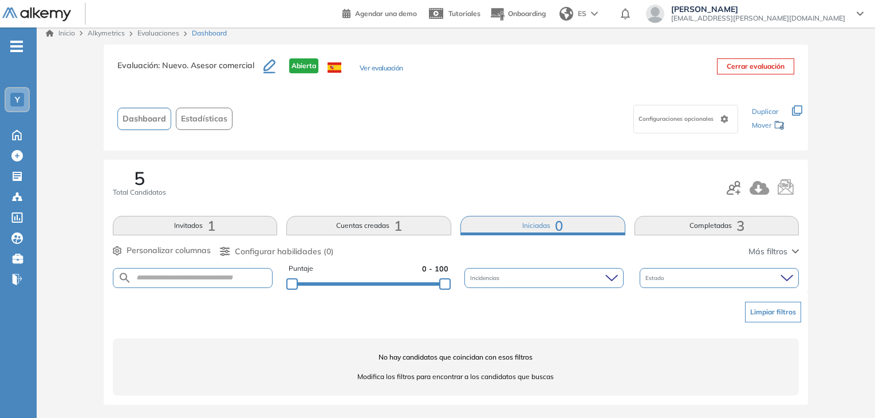
click at [703, 220] on button "Completadas 3" at bounding box center [716, 225] width 165 height 19
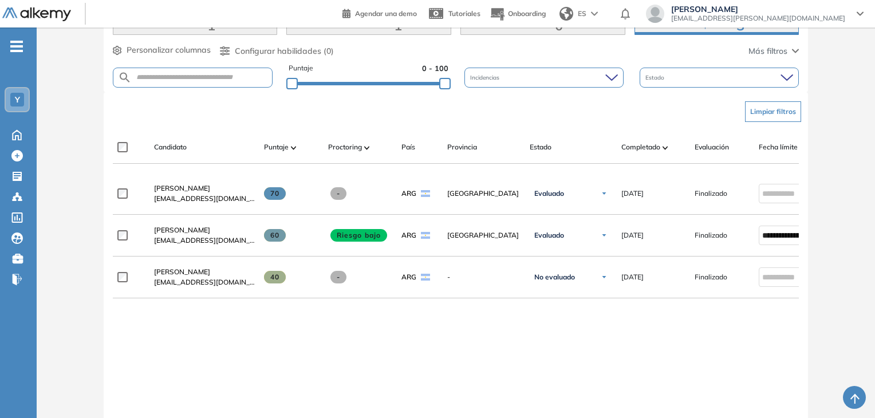
scroll to position [205, 0]
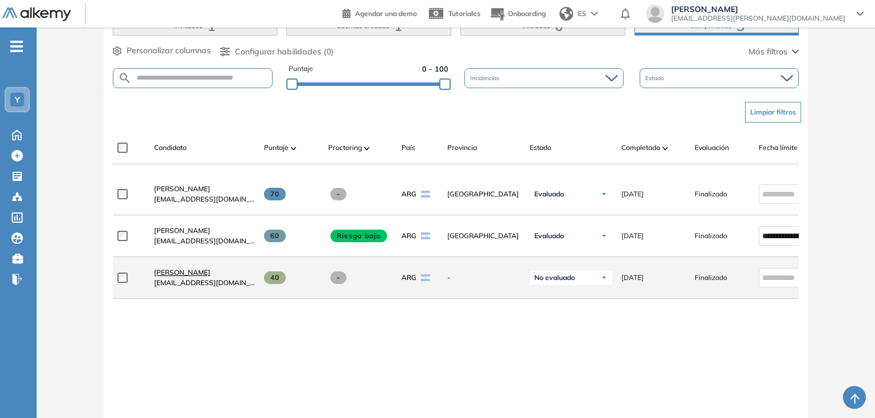
click at [185, 276] on span "Santiago Risso" at bounding box center [182, 272] width 56 height 9
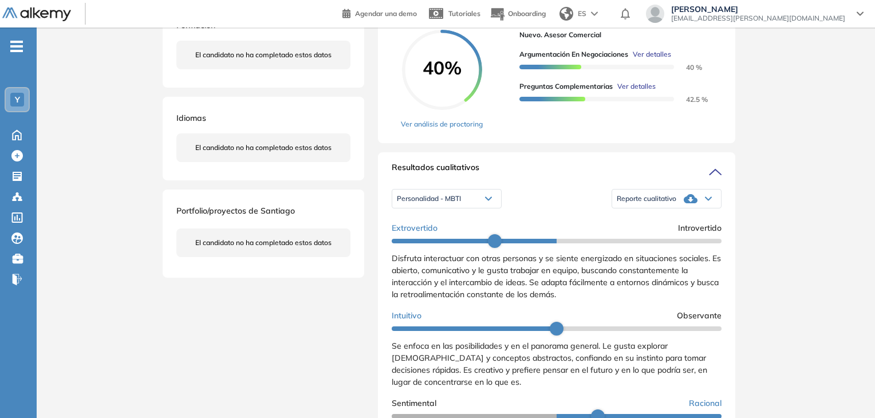
scroll to position [247, 0]
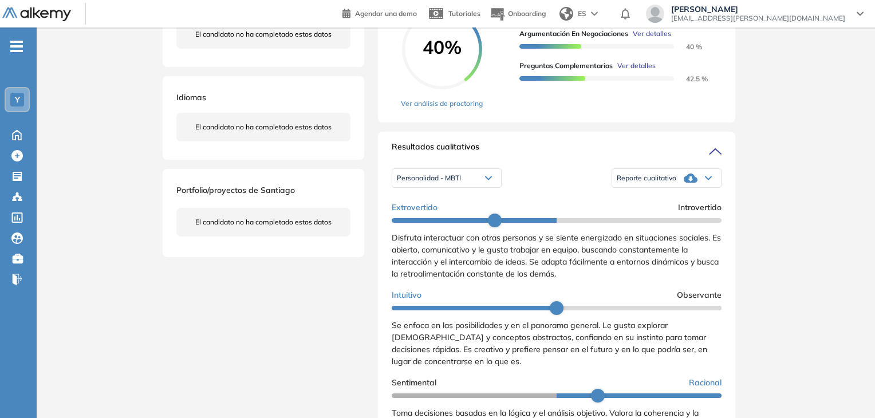
click at [664, 183] on span "Reporte cualitativo" at bounding box center [646, 177] width 60 height 9
click at [657, 203] on li "Reporte con Afinidad AI" at bounding box center [652, 196] width 70 height 11
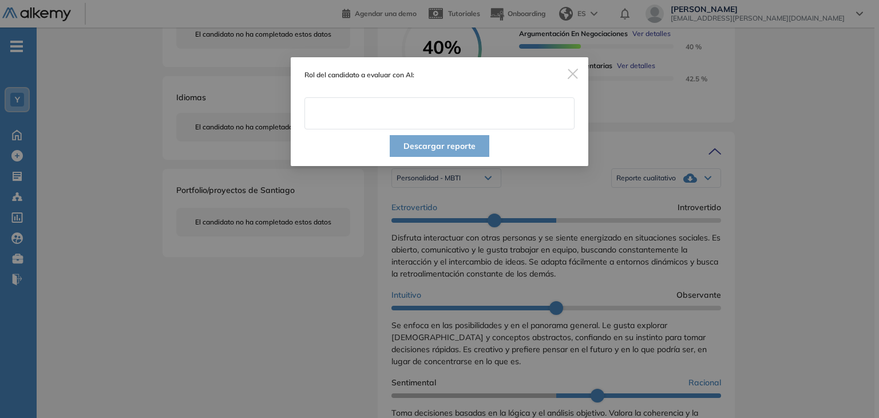
click at [442, 110] on input "text" at bounding box center [439, 113] width 270 height 32
click at [463, 114] on input "**********" at bounding box center [439, 113] width 270 height 32
type input "**********"
click at [434, 145] on button "Descargar reporte" at bounding box center [440, 146] width 100 height 22
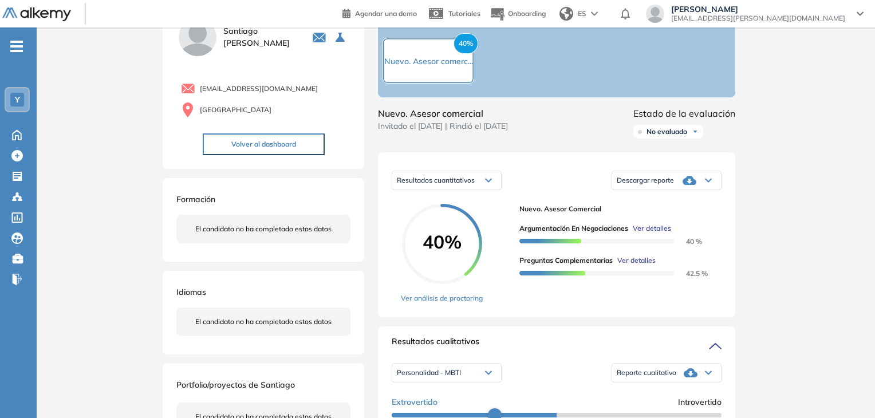
scroll to position [41, 0]
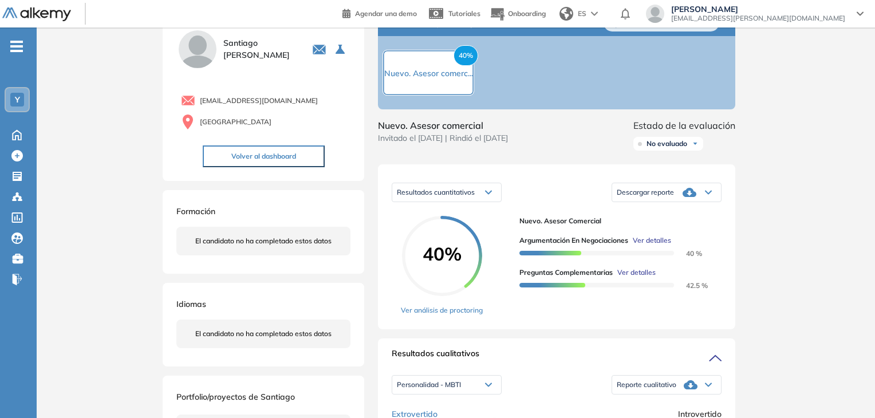
click at [667, 197] on span "Descargar reporte" at bounding box center [644, 192] width 57 height 9
click at [660, 238] on li "Descargar informe resumido" at bounding box center [659, 231] width 85 height 11
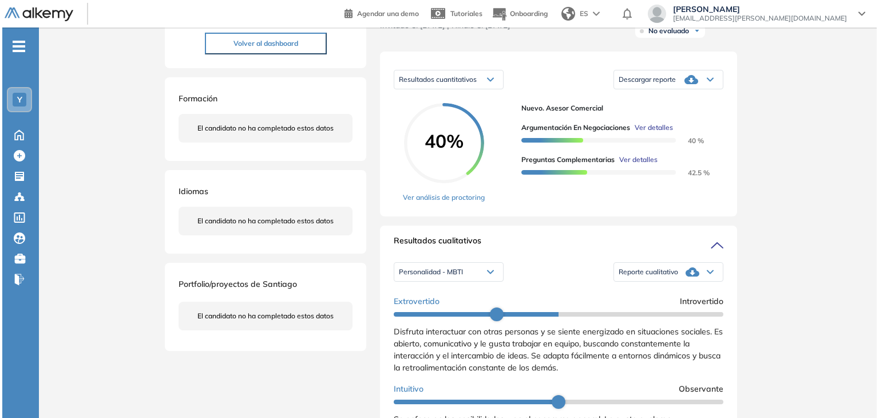
scroll to position [128, 0]
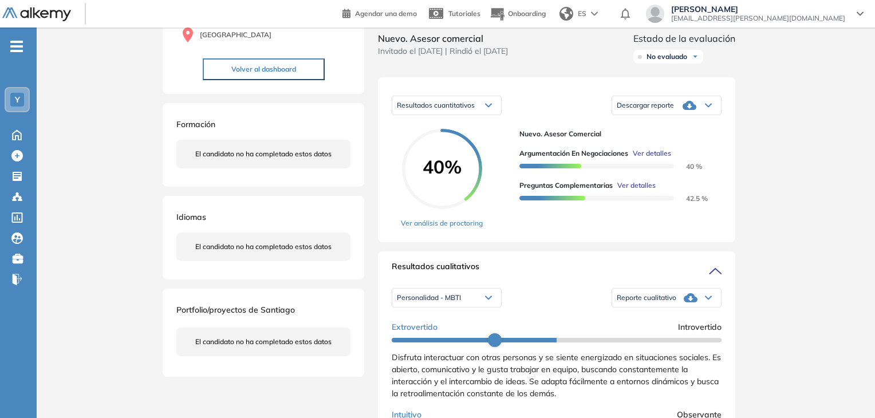
click at [643, 191] on span "Ver detalles" at bounding box center [636, 185] width 38 height 10
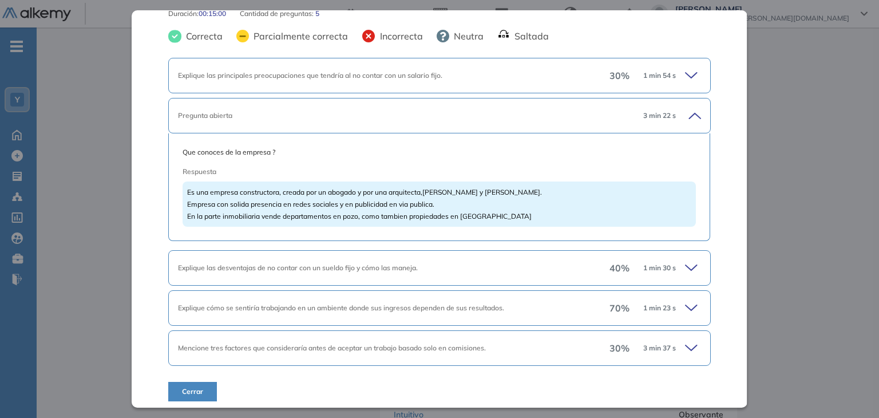
scroll to position [82, 0]
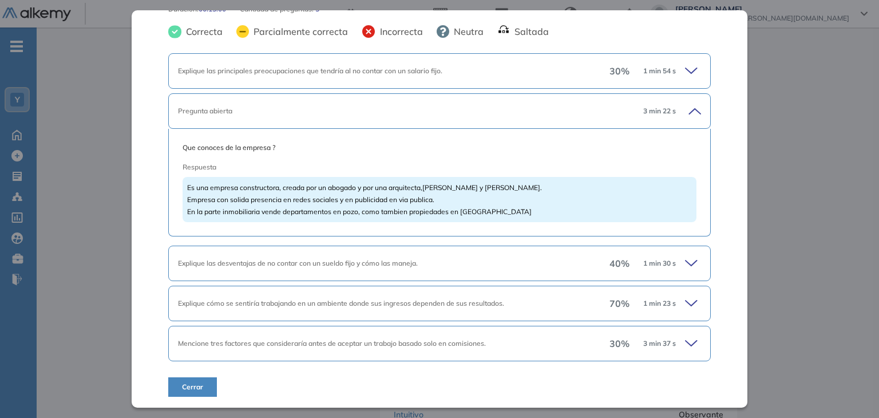
click at [686, 261] on icon at bounding box center [691, 262] width 11 height 5
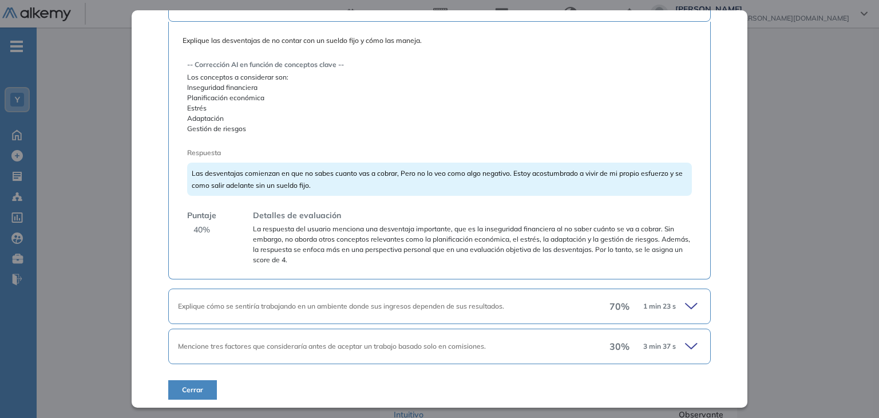
scroll to position [344, 0]
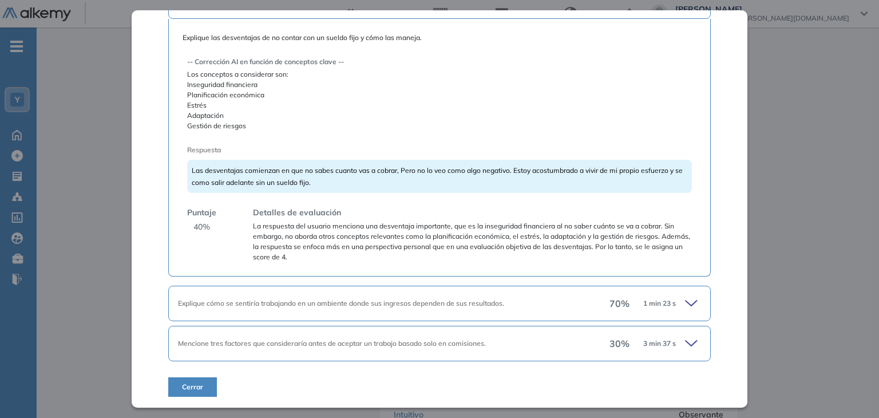
click at [685, 304] on icon at bounding box center [693, 303] width 16 height 16
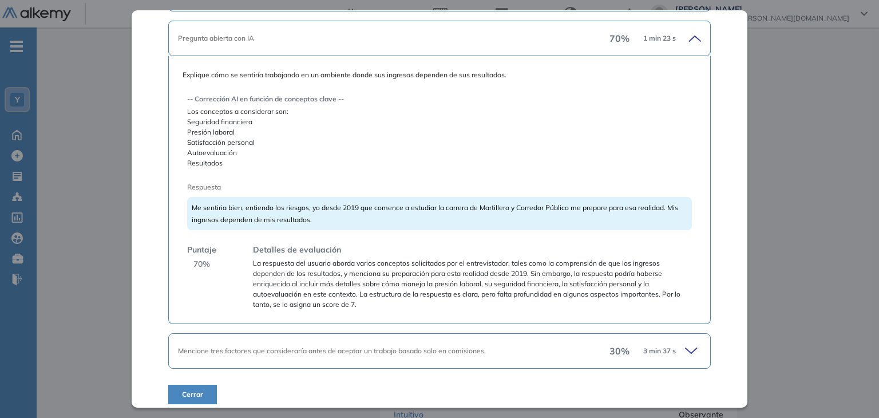
scroll to position [616, 0]
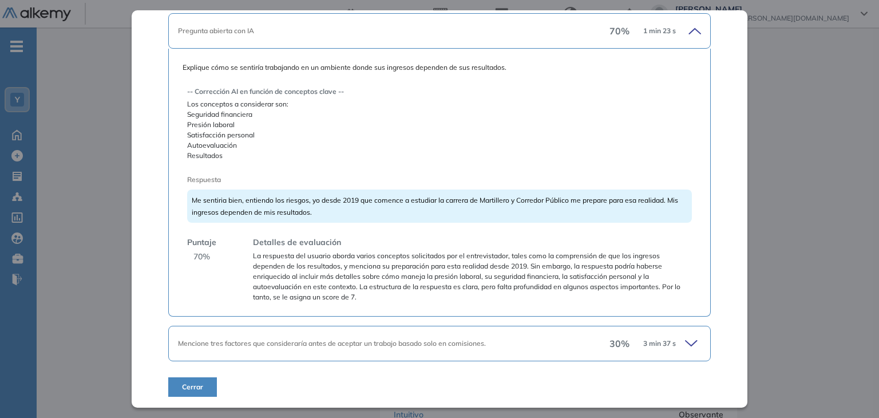
click at [694, 342] on div "Mencione tres factores que consideraría antes de aceptar un trabajo basado solo…" at bounding box center [439, 343] width 542 height 35
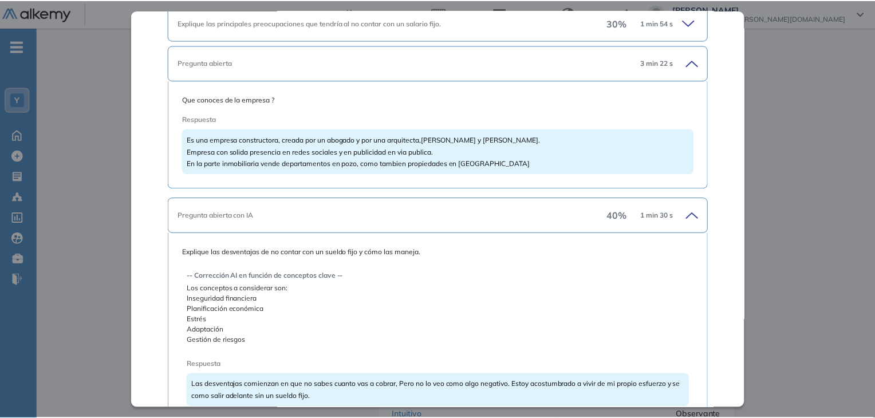
scroll to position [0, 0]
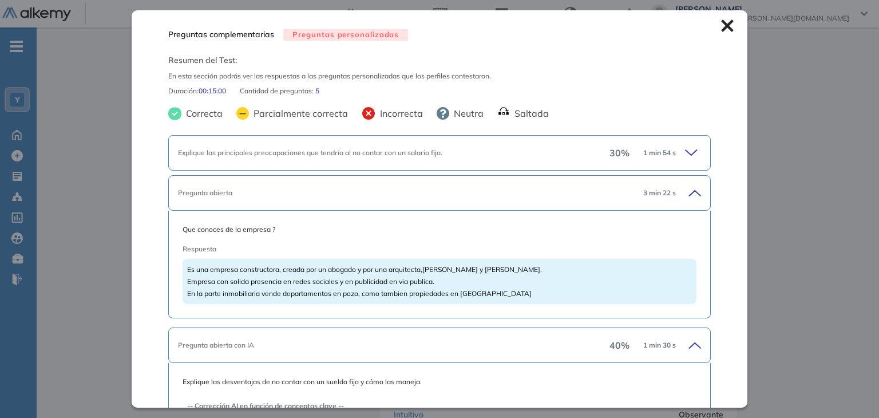
click at [721, 30] on icon at bounding box center [727, 25] width 13 height 13
